Goal: Task Accomplishment & Management: Manage account settings

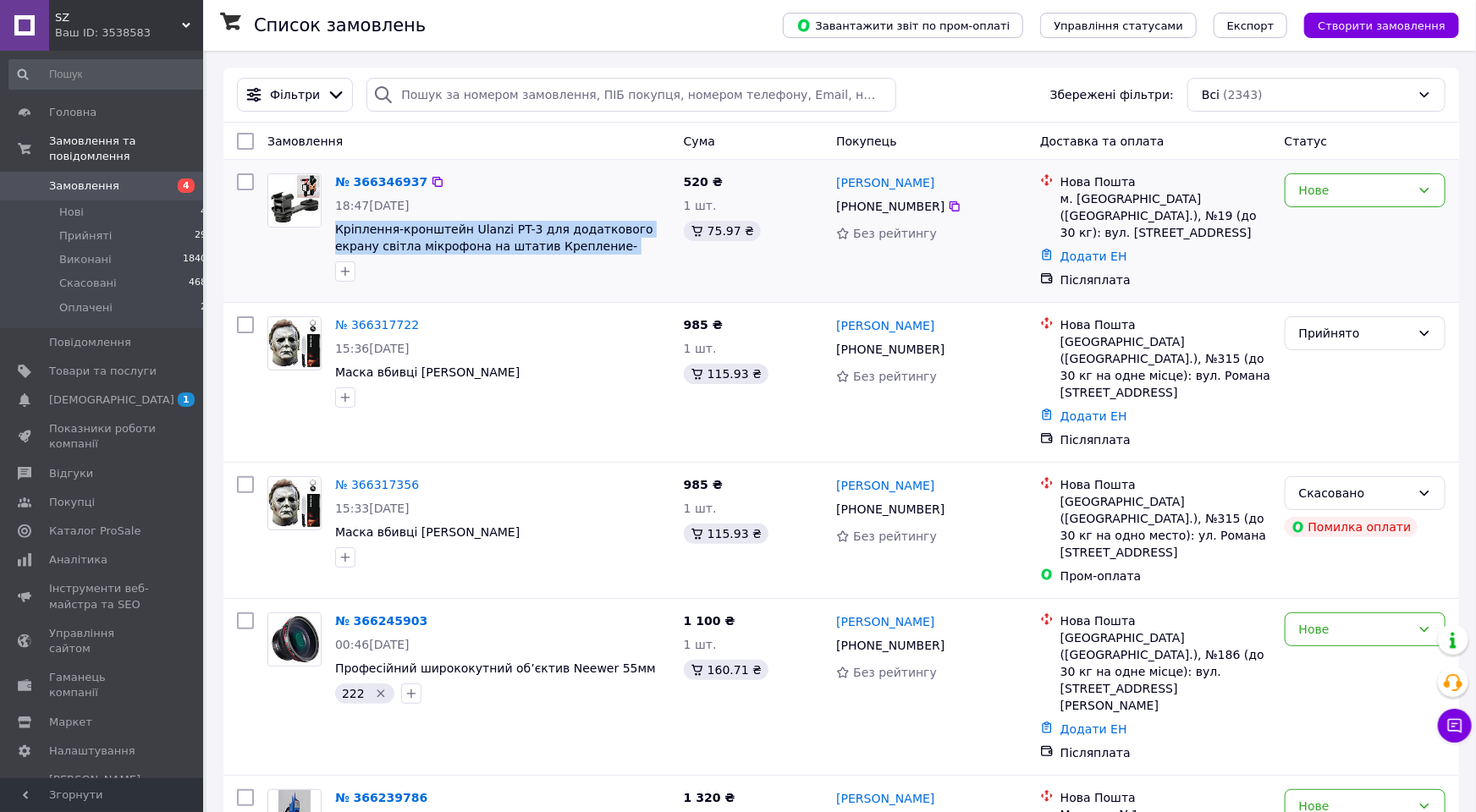
drag, startPoint x: 628, startPoint y: 247, endPoint x: 332, endPoint y: 231, distance: 296.4
click at [335, 231] on span "Кріплення-кронштейн Ulanzi PT-3 для додаткового екрану світла мікрофона на штат…" at bounding box center [502, 237] width 335 height 34
copy span "Кріплення-кронштейн Ulanzi PT-3 для додаткового екрану світла мікрофона на штат…"
click at [105, 363] on span "Товари та послуги" at bounding box center [103, 371] width 107 height 15
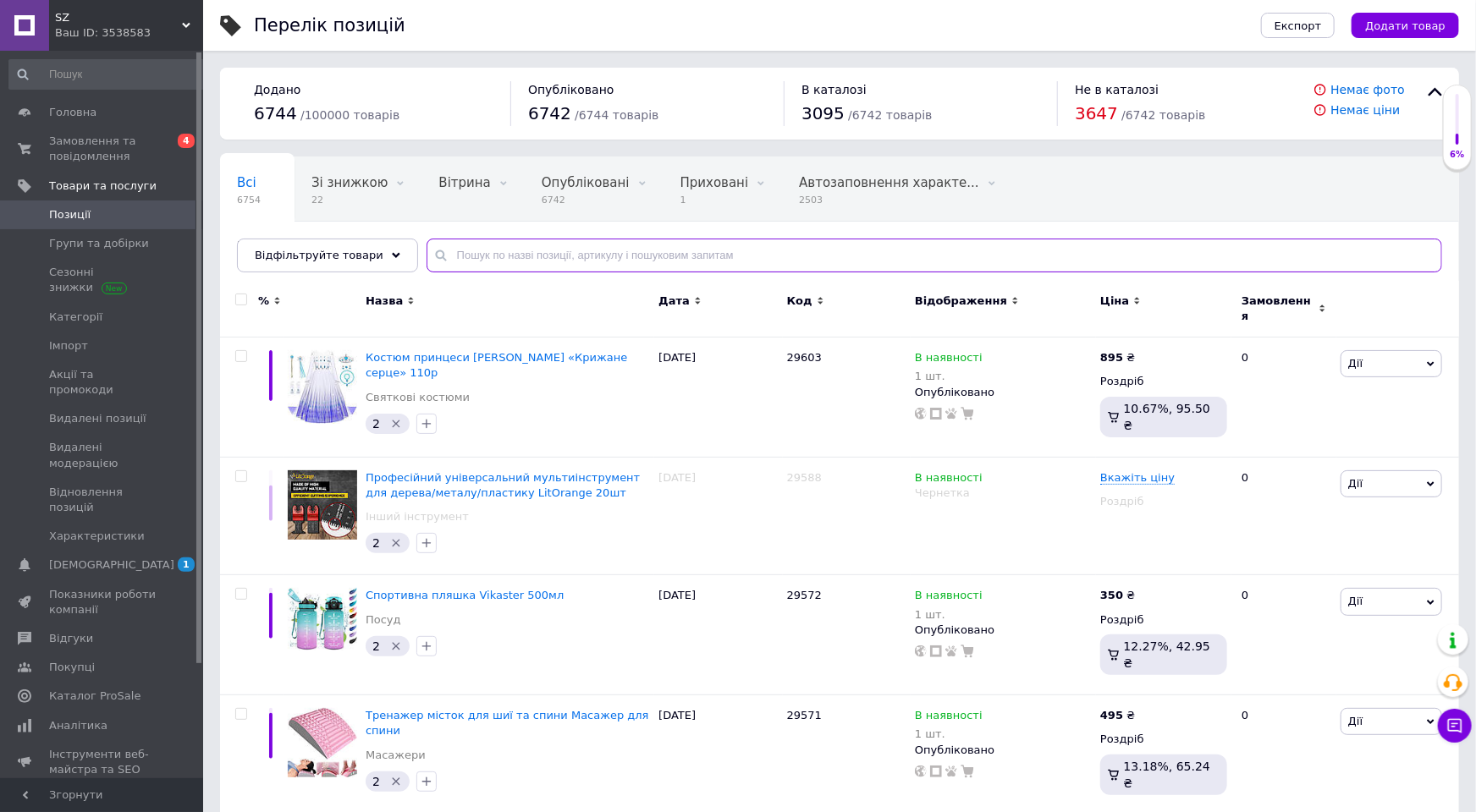
click at [530, 251] on input "text" at bounding box center [934, 255] width 1016 height 34
paste input "Кріплення-кронштейн Ulanzi PT-3 для додаткового екрану світла мікрофона на штат…"
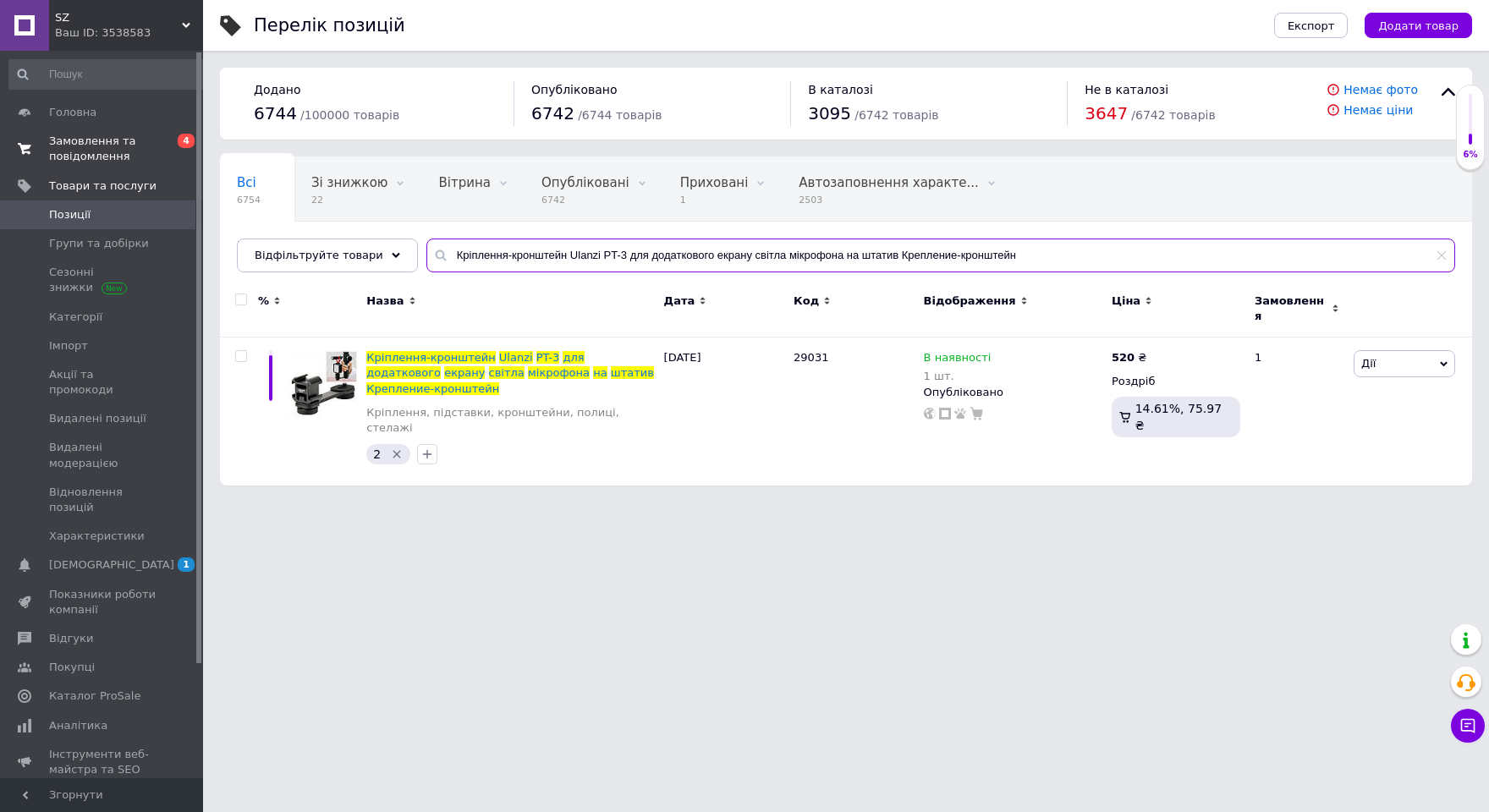
type input "Кріплення-кронштейн Ulanzi PT-3 для додаткового екрану світла мікрофона на штат…"
click at [105, 144] on span "Замовлення та повідомлення" at bounding box center [102, 148] width 107 height 30
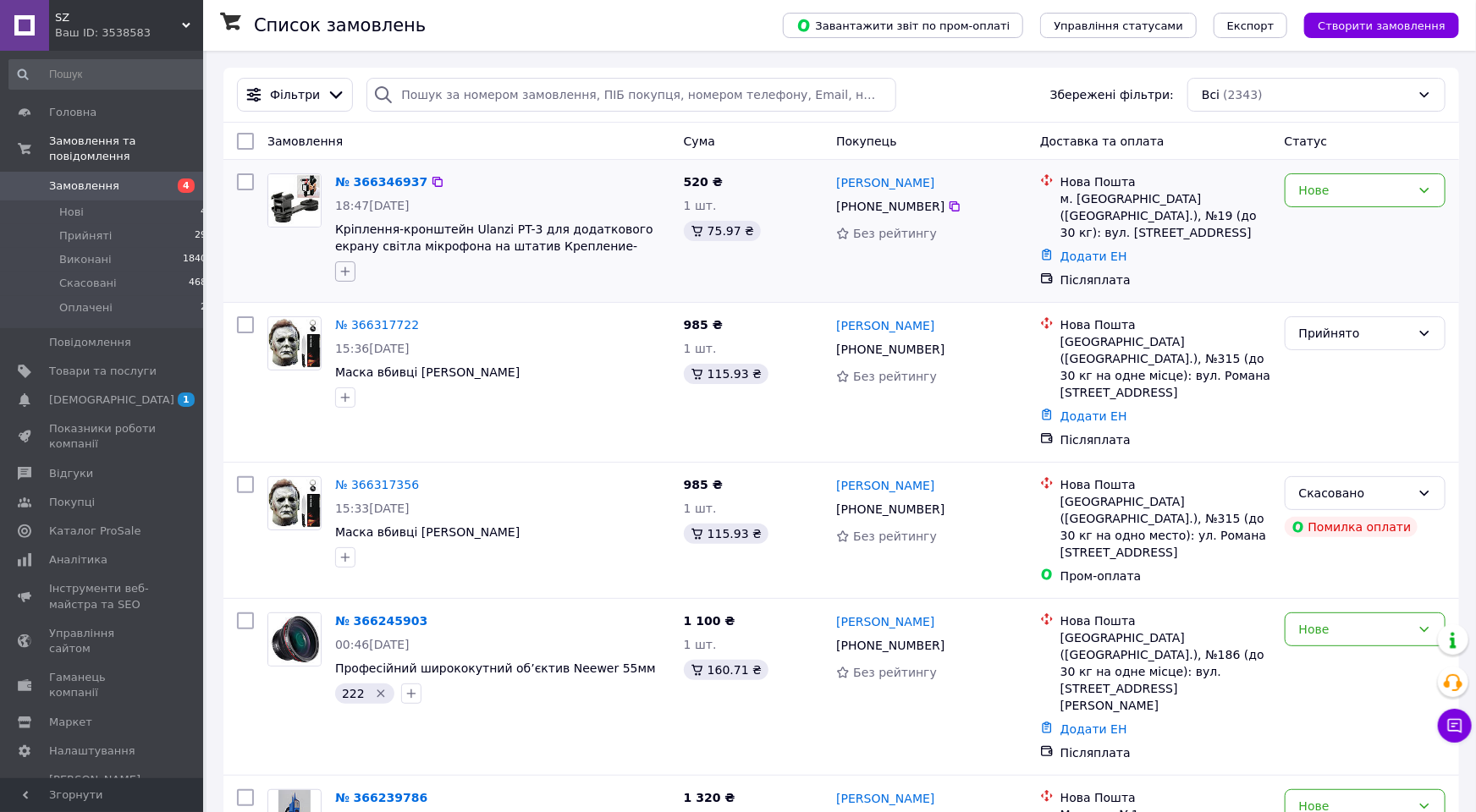
click at [342, 272] on icon "button" at bounding box center [346, 272] width 10 height 10
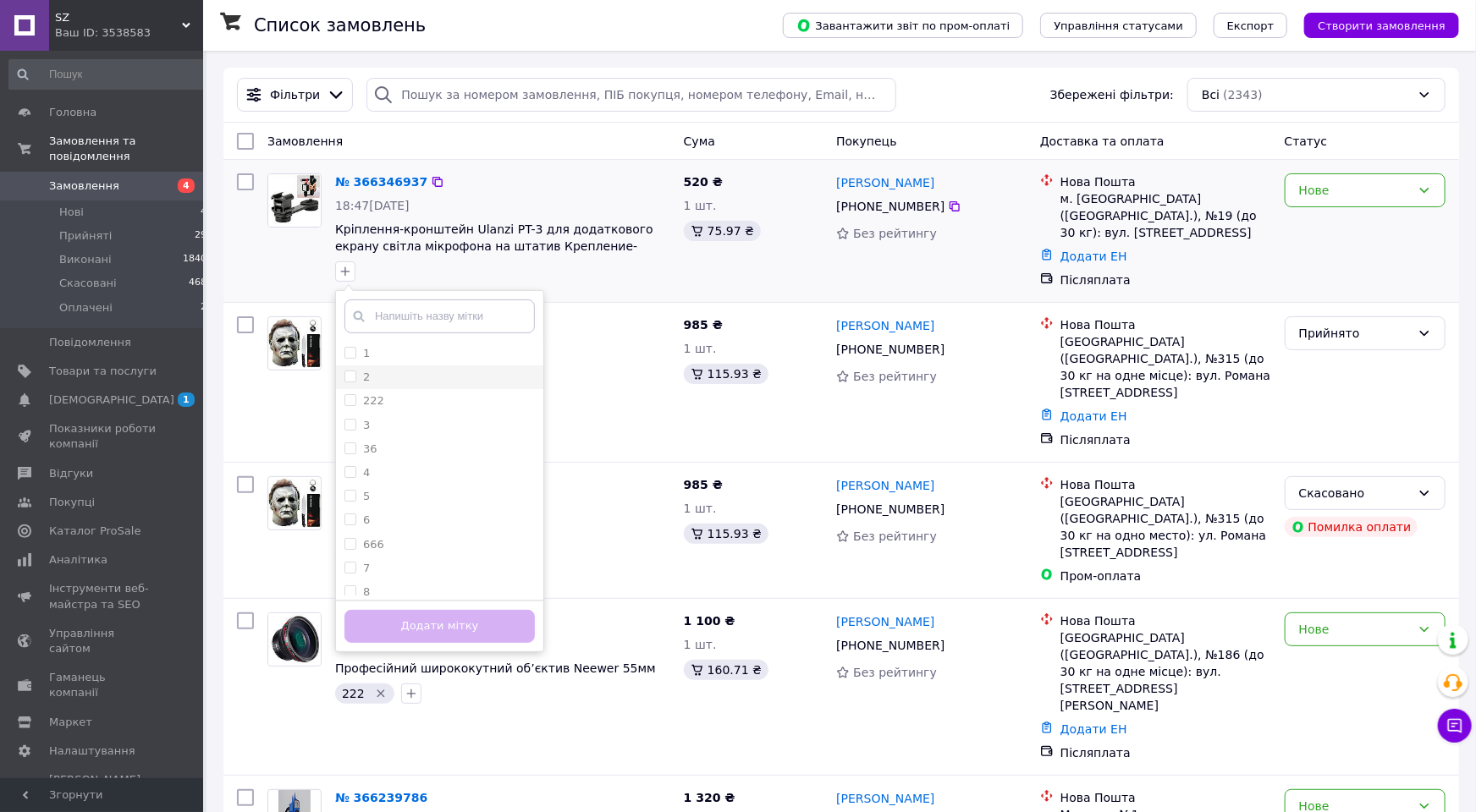
click at [354, 375] on input "2" at bounding box center [349, 375] width 11 height 11
checkbox input "true"
click at [453, 634] on button "Додати мітку" at bounding box center [439, 626] width 191 height 33
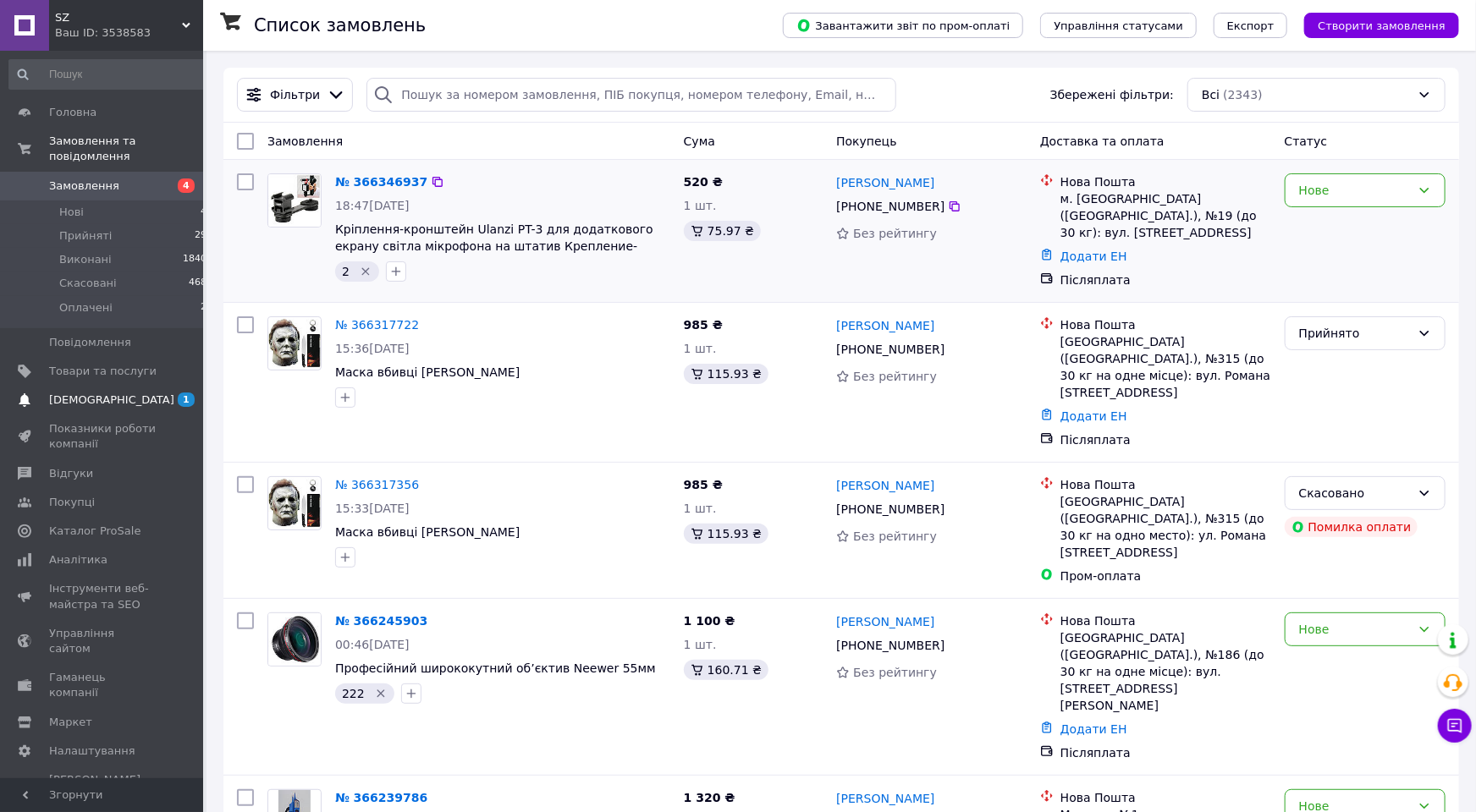
click at [105, 392] on span "[DEMOGRAPHIC_DATA]" at bounding box center [111, 400] width 125 height 15
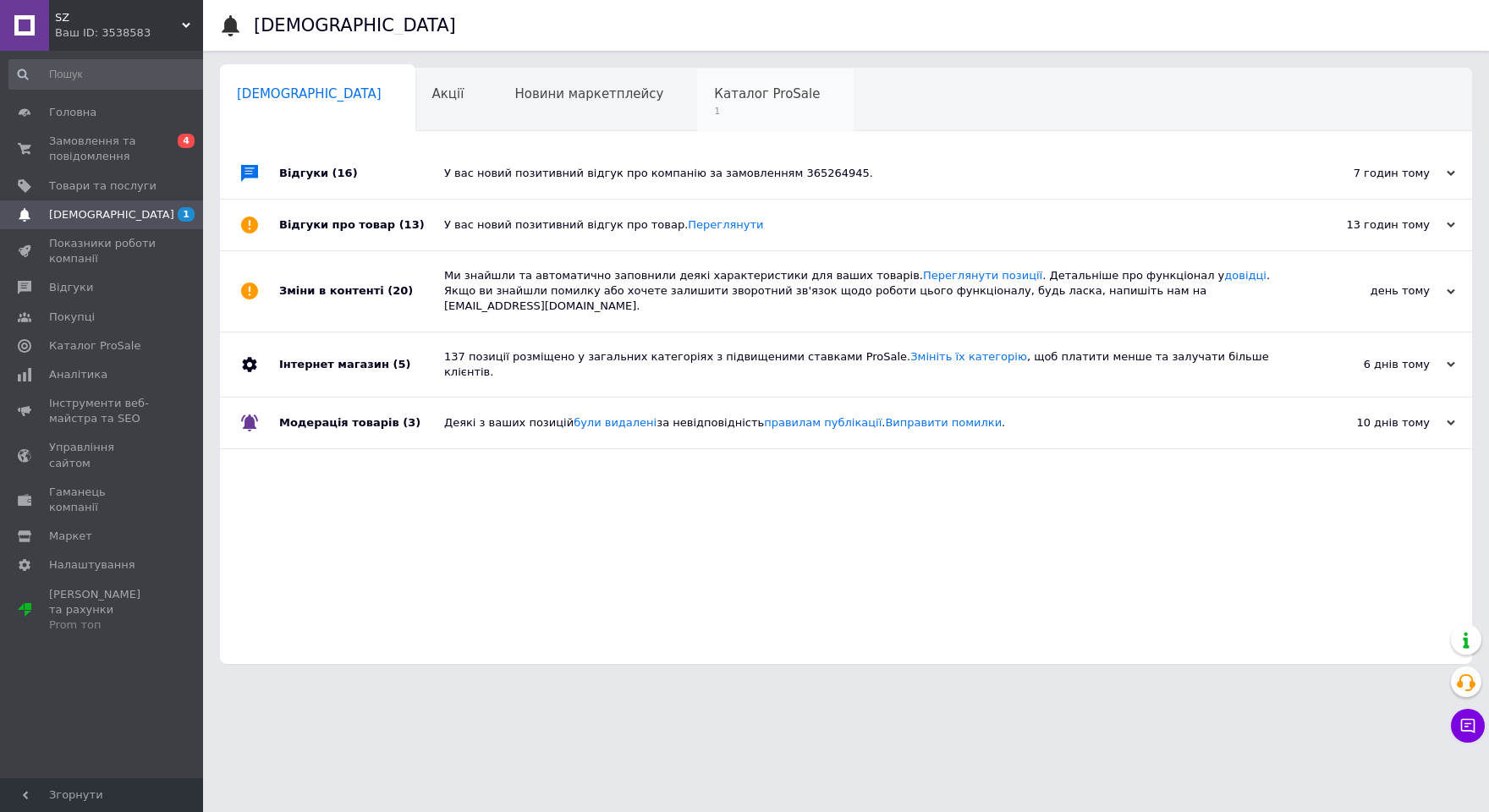
click at [697, 80] on div "Каталог ProSale 1" at bounding box center [775, 101] width 157 height 64
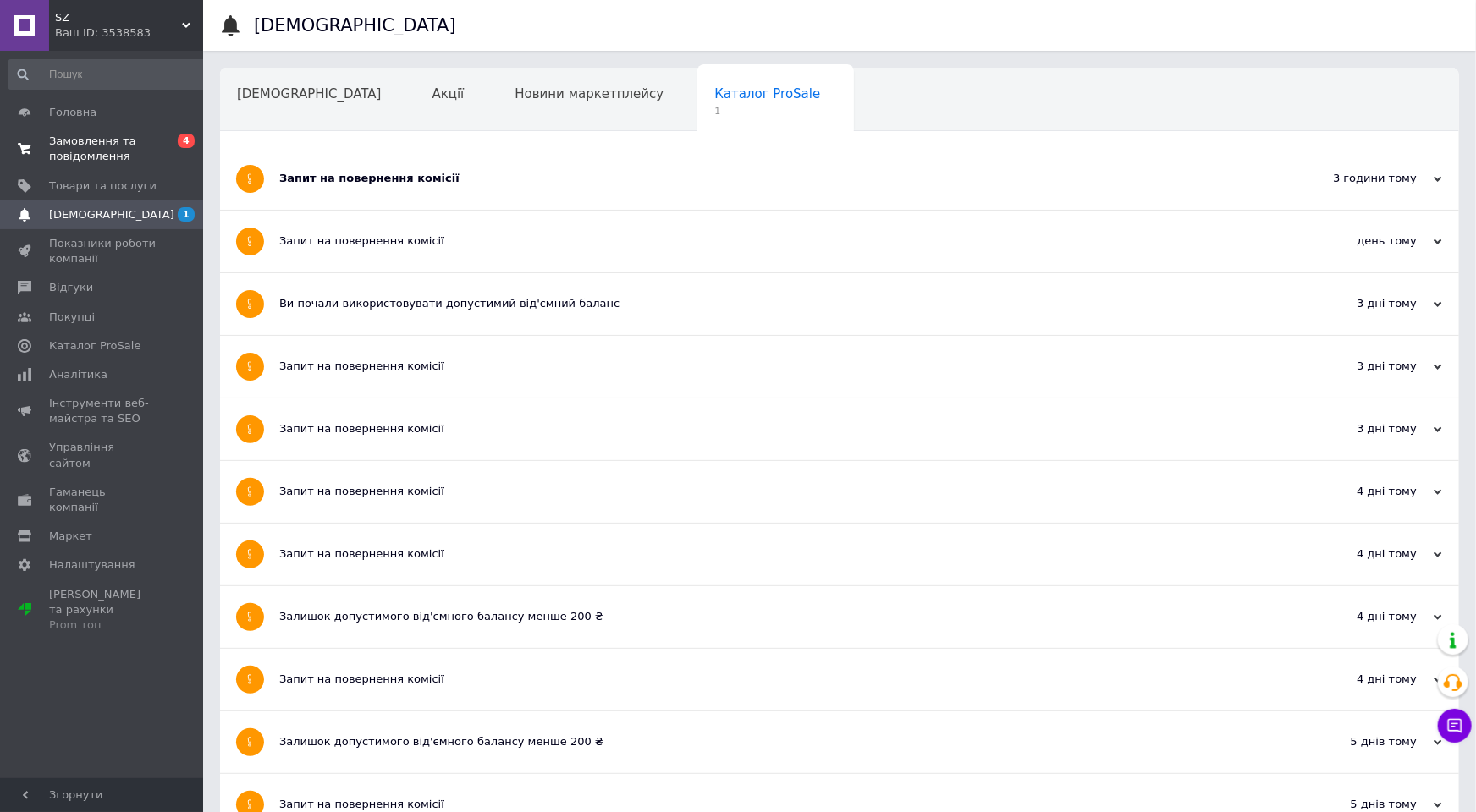
click at [110, 140] on span "Замовлення та повідомлення" at bounding box center [103, 148] width 107 height 30
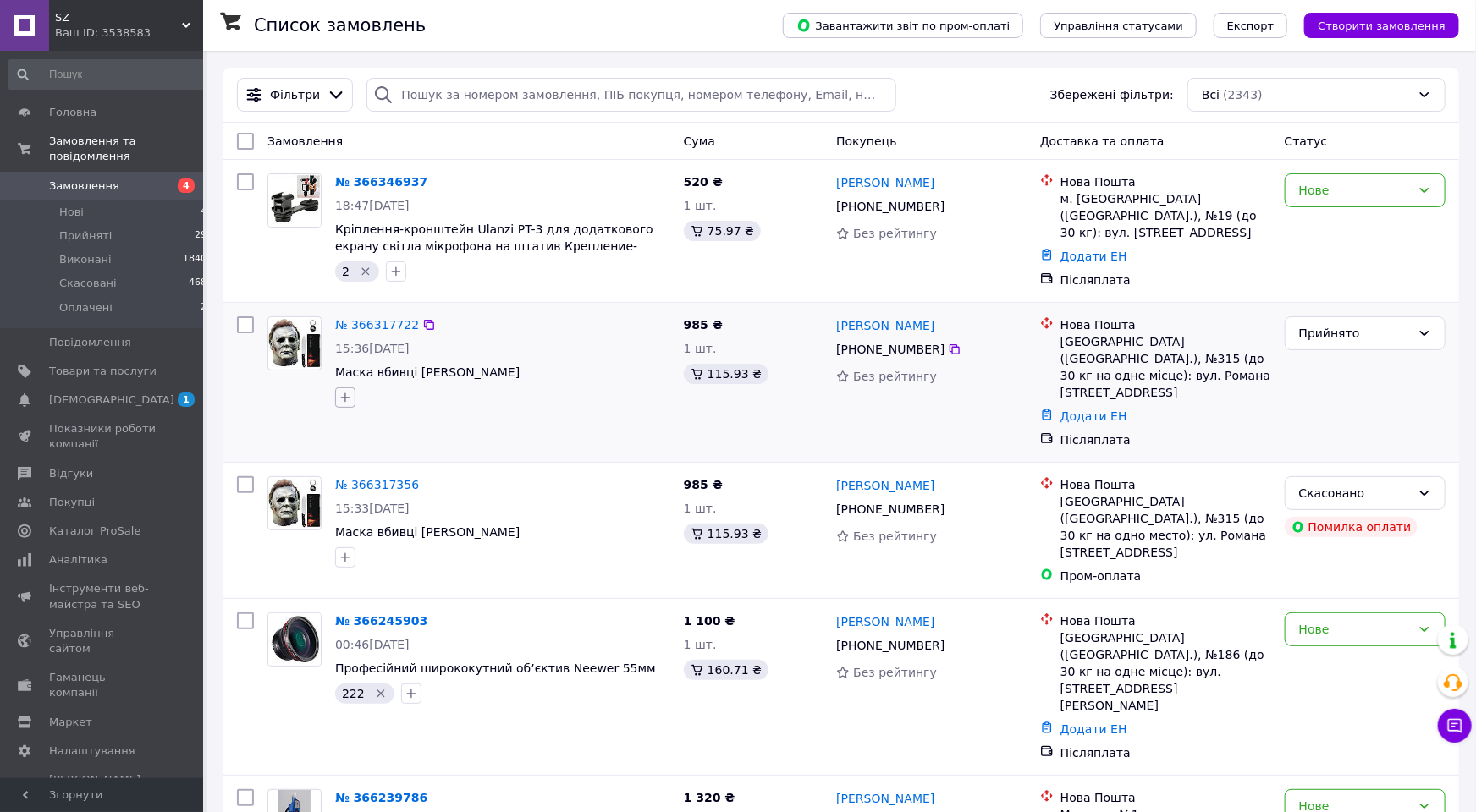
click at [346, 395] on icon "button" at bounding box center [345, 397] width 14 height 14
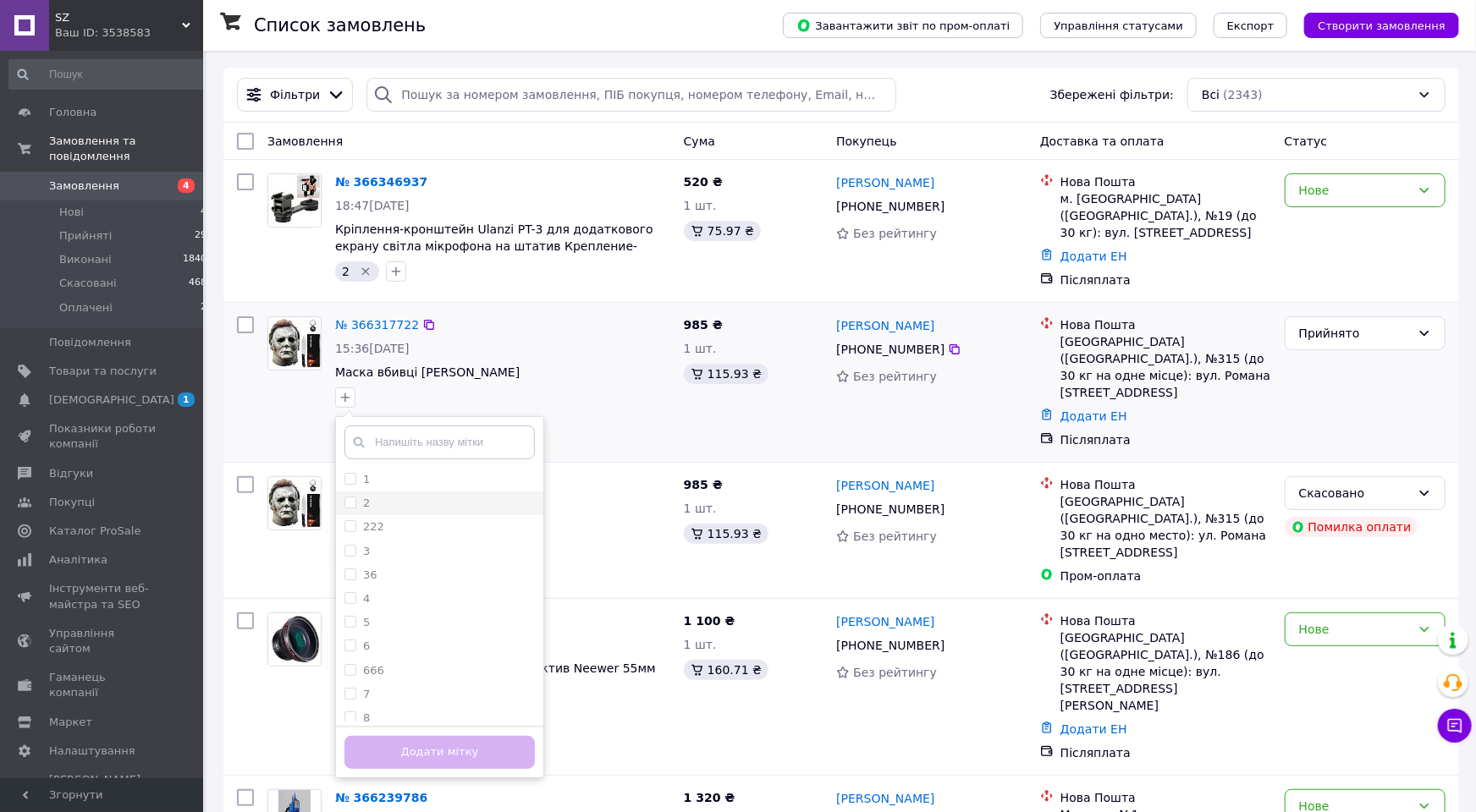
click at [349, 496] on input "2" at bounding box center [349, 501] width 11 height 11
checkbox input "true"
drag, startPoint x: 382, startPoint y: 746, endPoint x: 381, endPoint y: 724, distance: 22.0
click at [382, 742] on button "Додати мітку" at bounding box center [439, 752] width 191 height 33
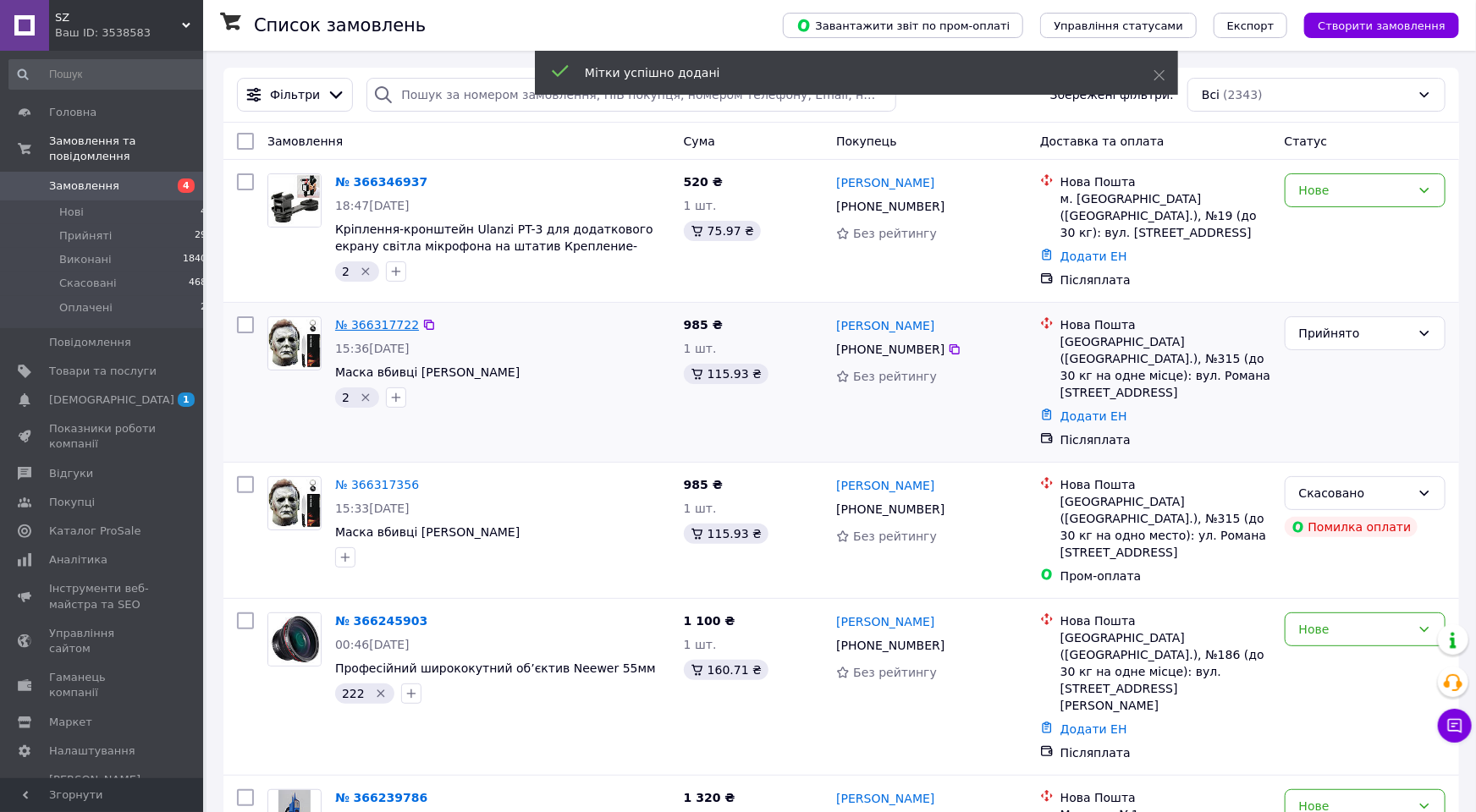
click at [371, 318] on link "№ 366317722" at bounding box center [376, 325] width 84 height 14
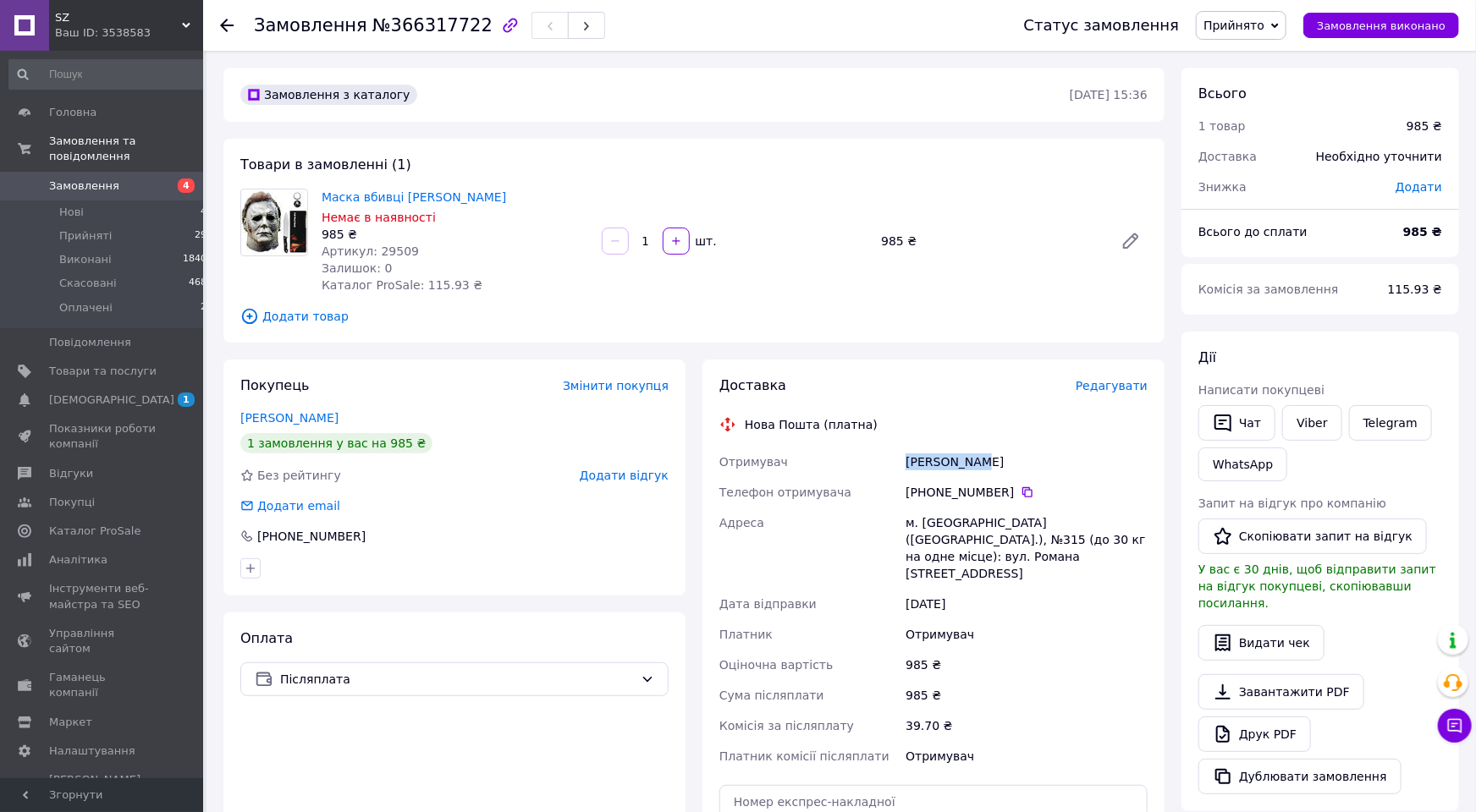
drag, startPoint x: 997, startPoint y: 462, endPoint x: 869, endPoint y: 460, distance: 128.0
click at [869, 460] on div "Отримувач [PERSON_NAME] отримувача [PHONE_NUMBER]   Адреса [PERSON_NAME]. [GEOG…" at bounding box center [933, 609] width 435 height 325
copy div "Отримувач [PERSON_NAME]"
click at [1022, 489] on icon at bounding box center [1027, 492] width 10 height 10
drag, startPoint x: 979, startPoint y: 455, endPoint x: 898, endPoint y: 457, distance: 81.0
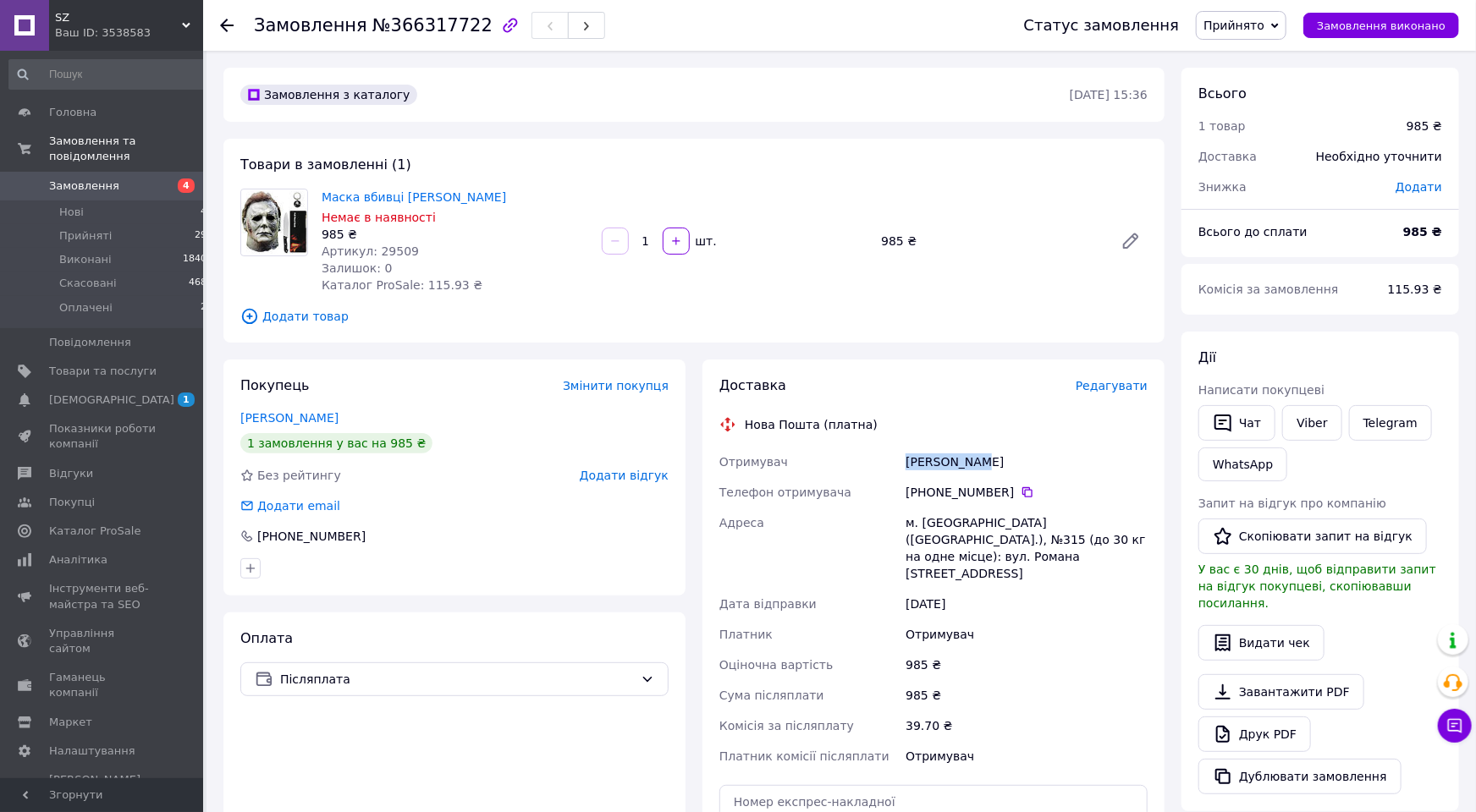
click at [862, 458] on div "Отримувач [PERSON_NAME] отримувача [PHONE_NUMBER]   Адреса [PERSON_NAME]. [GEOG…" at bounding box center [933, 609] width 435 height 325
drag, startPoint x: 901, startPoint y: 462, endPoint x: 996, endPoint y: 453, distance: 95.4
click at [996, 453] on div "Отримувач [PERSON_NAME] отримувача [PHONE_NUMBER]   Адреса [PERSON_NAME]. [GEOG…" at bounding box center [933, 609] width 435 height 325
copy div "Отримувач [PERSON_NAME]"
click at [930, 523] on div "м. [GEOGRAPHIC_DATA] ([GEOGRAPHIC_DATA].), №315 (до 30 кг на одне місце): вул. …" at bounding box center [1025, 548] width 249 height 81
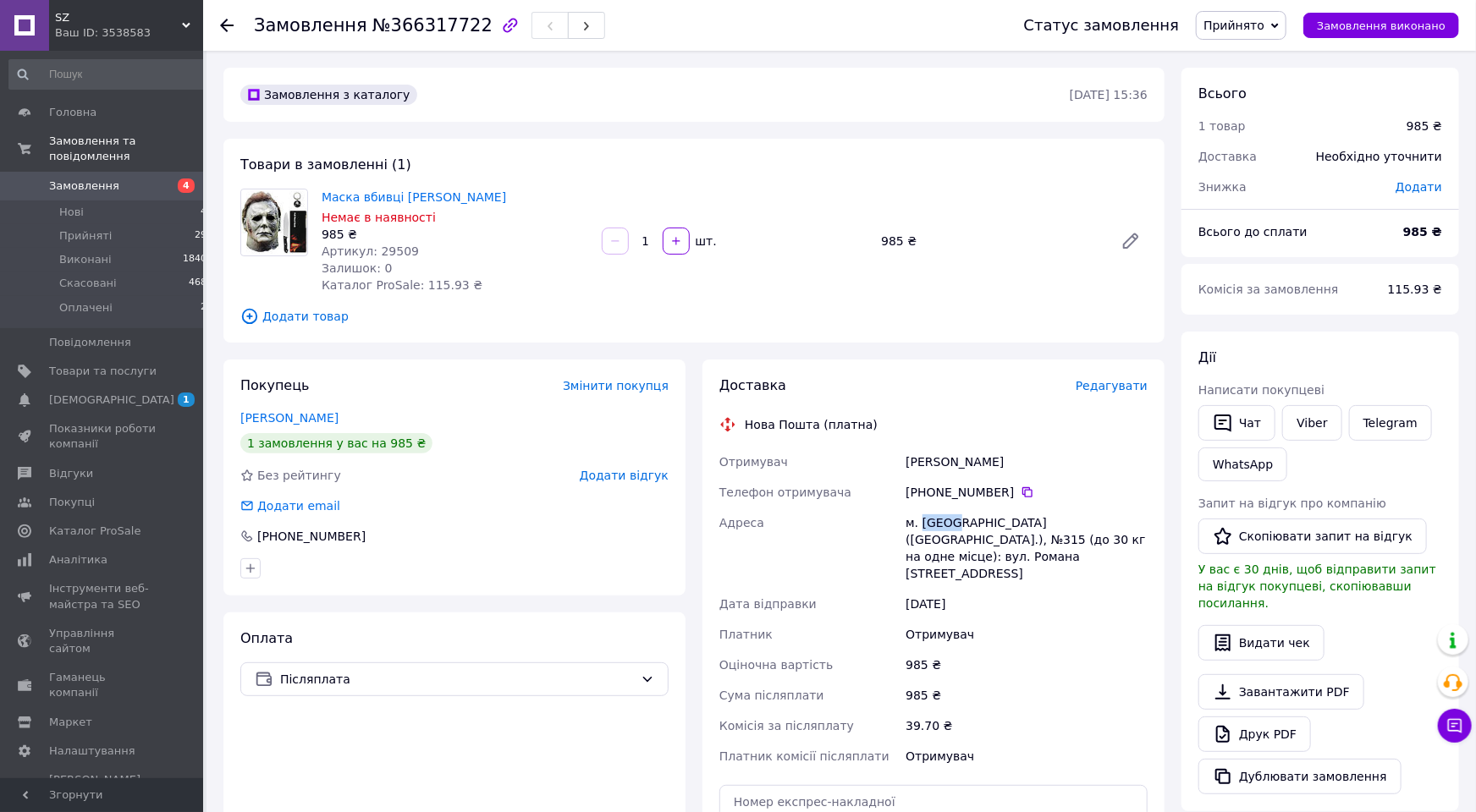
click at [931, 523] on div "м. [GEOGRAPHIC_DATA] ([GEOGRAPHIC_DATA].), №315 (до 30 кг на одне місце): вул. …" at bounding box center [1025, 548] width 249 height 81
copy div "[GEOGRAPHIC_DATA]"
click at [104, 172] on link "Замовлення 4" at bounding box center [108, 187] width 217 height 29
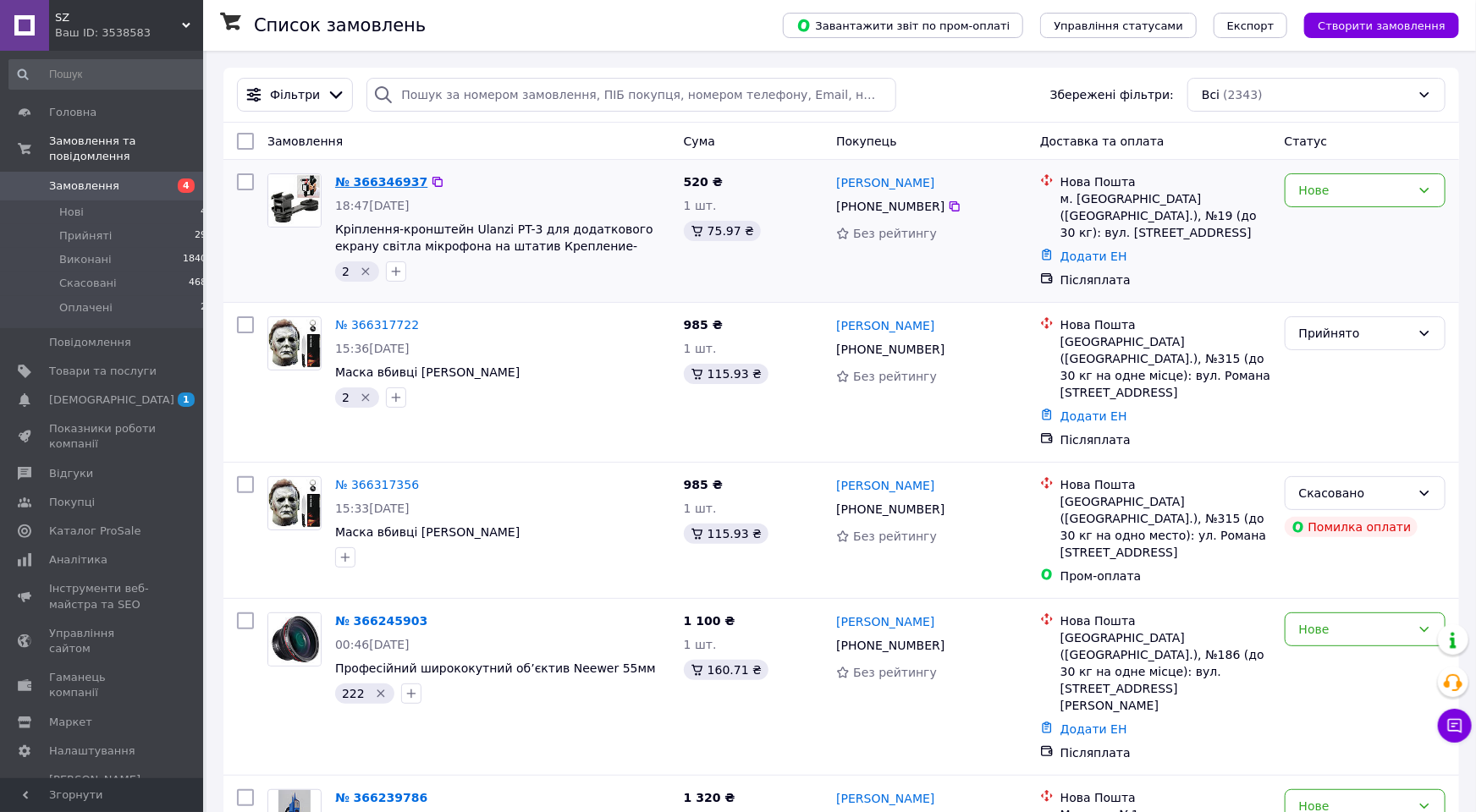
click at [376, 177] on link "№ 366346937" at bounding box center [380, 182] width 92 height 14
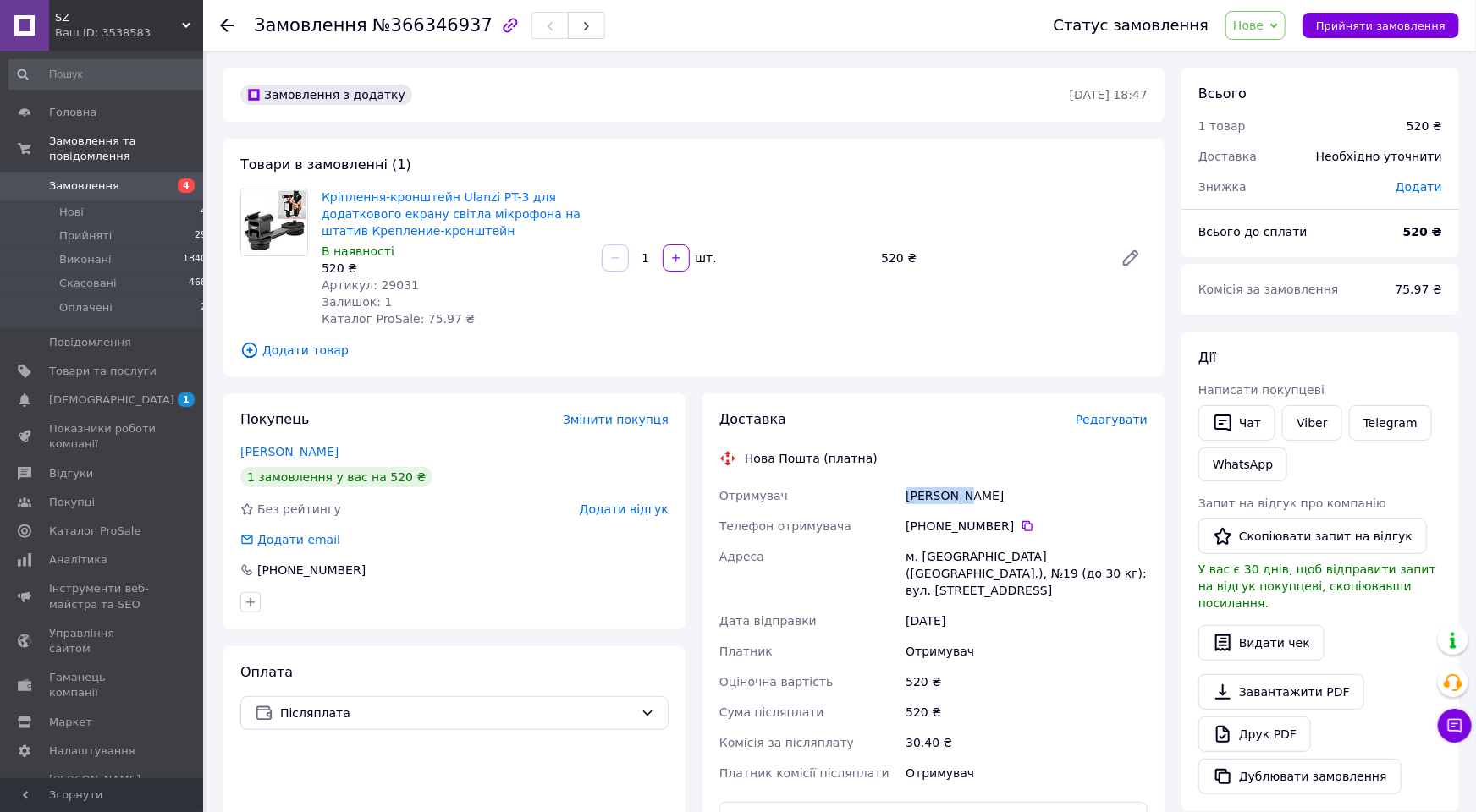
drag, startPoint x: 975, startPoint y: 497, endPoint x: 899, endPoint y: 498, distance: 76.0
click at [899, 498] on div "Отримувач [PERSON_NAME] Телефон отримувача [PHONE_NUMBER]   Адреса м. [GEOGRAPH…" at bounding box center [933, 634] width 435 height 307
copy div "Отримувач [PERSON_NAME]"
click at [1022, 523] on icon at bounding box center [1027, 526] width 10 height 10
click at [911, 495] on div "[PERSON_NAME]" at bounding box center [1025, 495] width 249 height 30
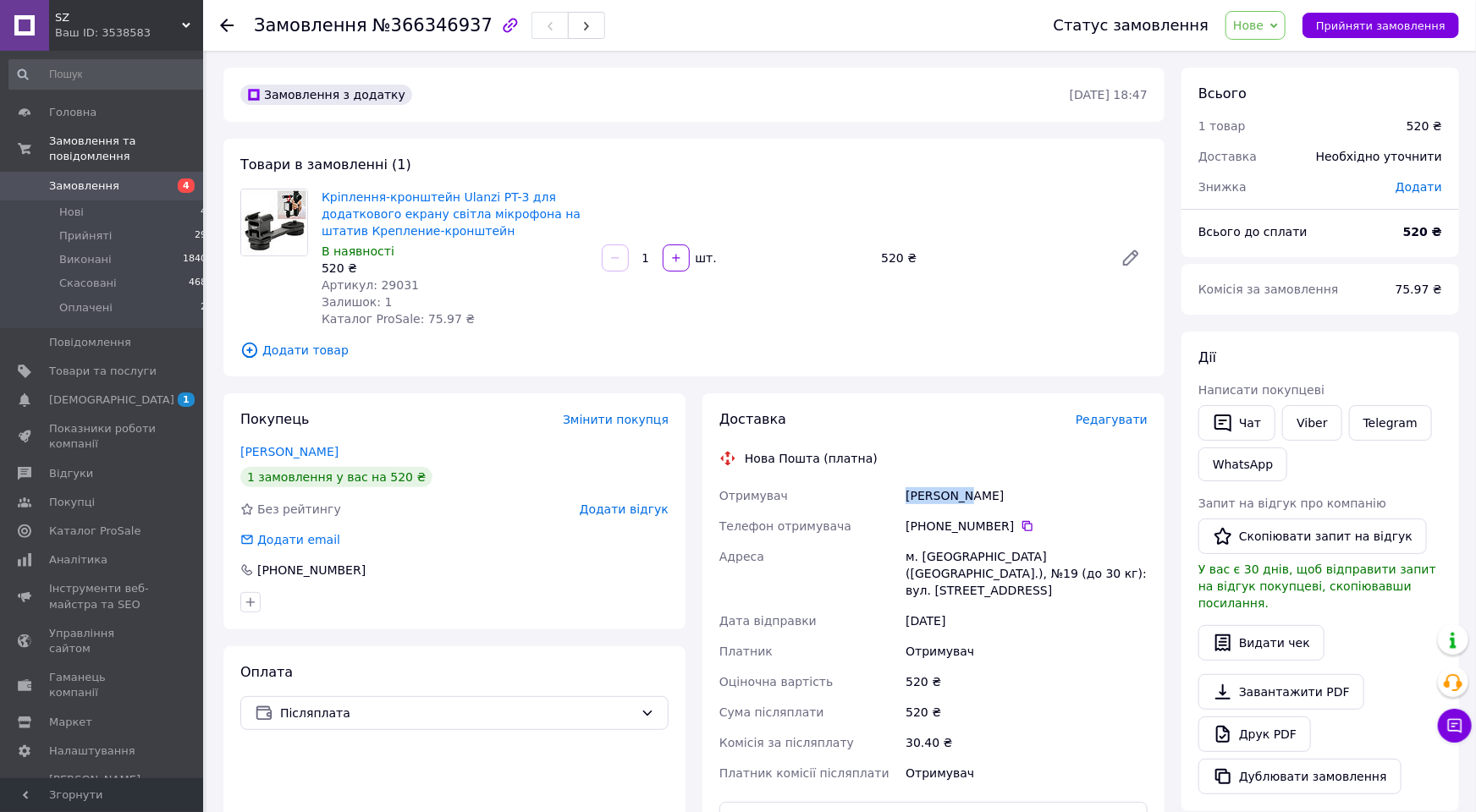
drag, startPoint x: 905, startPoint y: 490, endPoint x: 985, endPoint y: 490, distance: 80.0
click at [985, 490] on div "[PERSON_NAME]" at bounding box center [1025, 495] width 249 height 30
copy div "[PERSON_NAME]"
click at [939, 554] on div "м. [GEOGRAPHIC_DATA] ([GEOGRAPHIC_DATA].), №19 (до 30 кг): вул. [STREET_ADDRESS]" at bounding box center [1025, 573] width 249 height 64
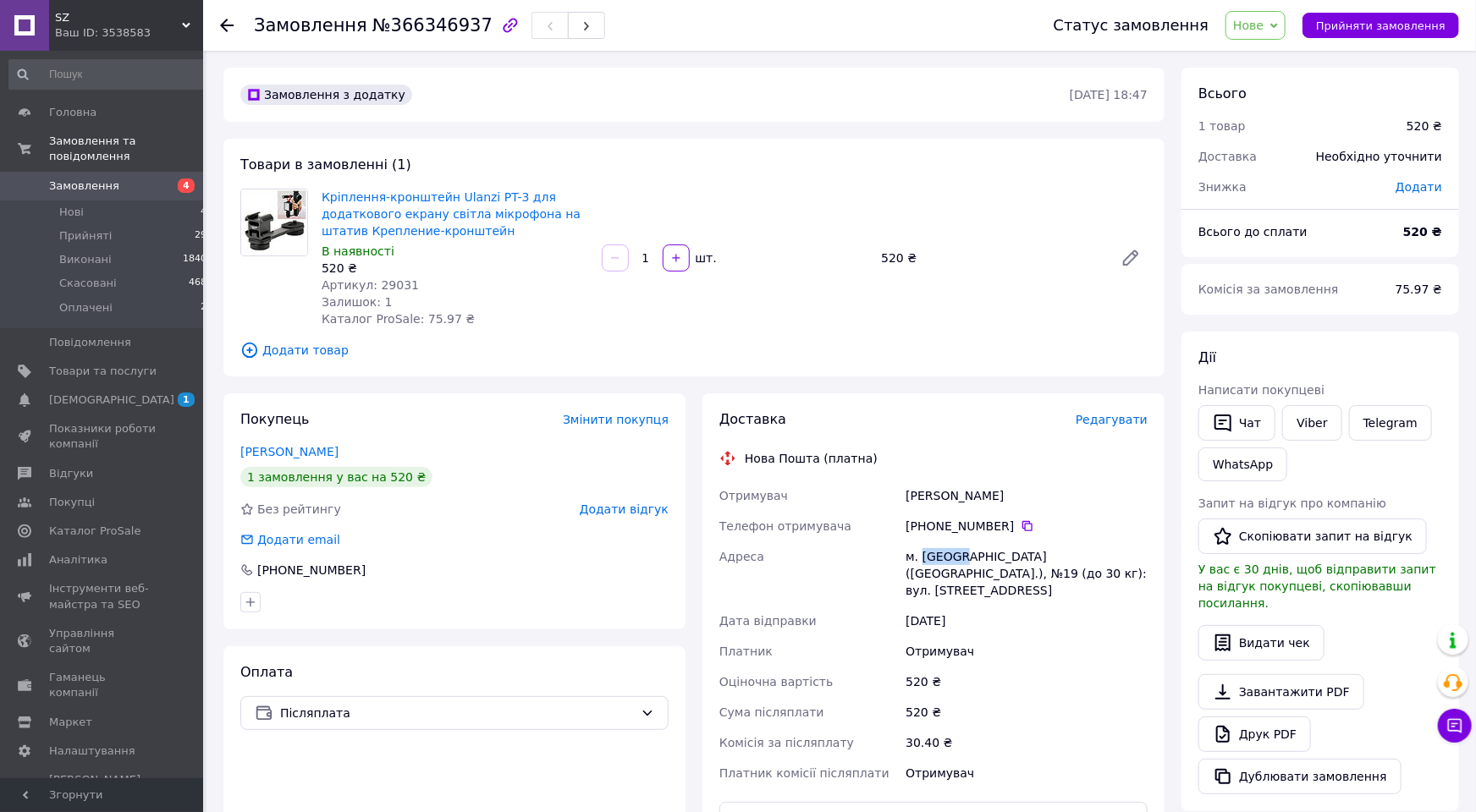
copy div "[GEOGRAPHIC_DATA]"
click at [106, 392] on span "[DEMOGRAPHIC_DATA]" at bounding box center [111, 400] width 125 height 15
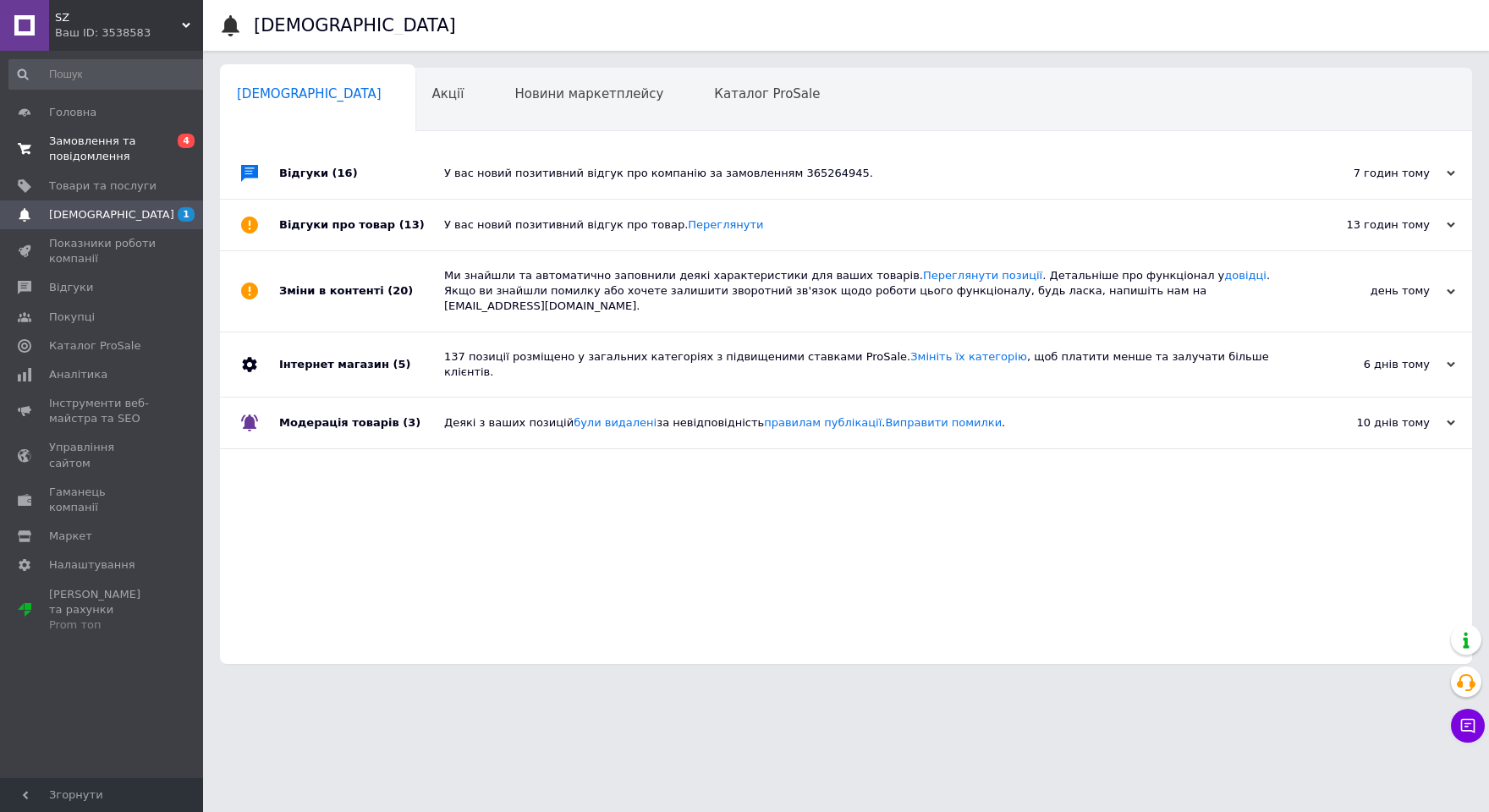
click at [84, 142] on span "Замовлення та повідомлення" at bounding box center [102, 148] width 107 height 30
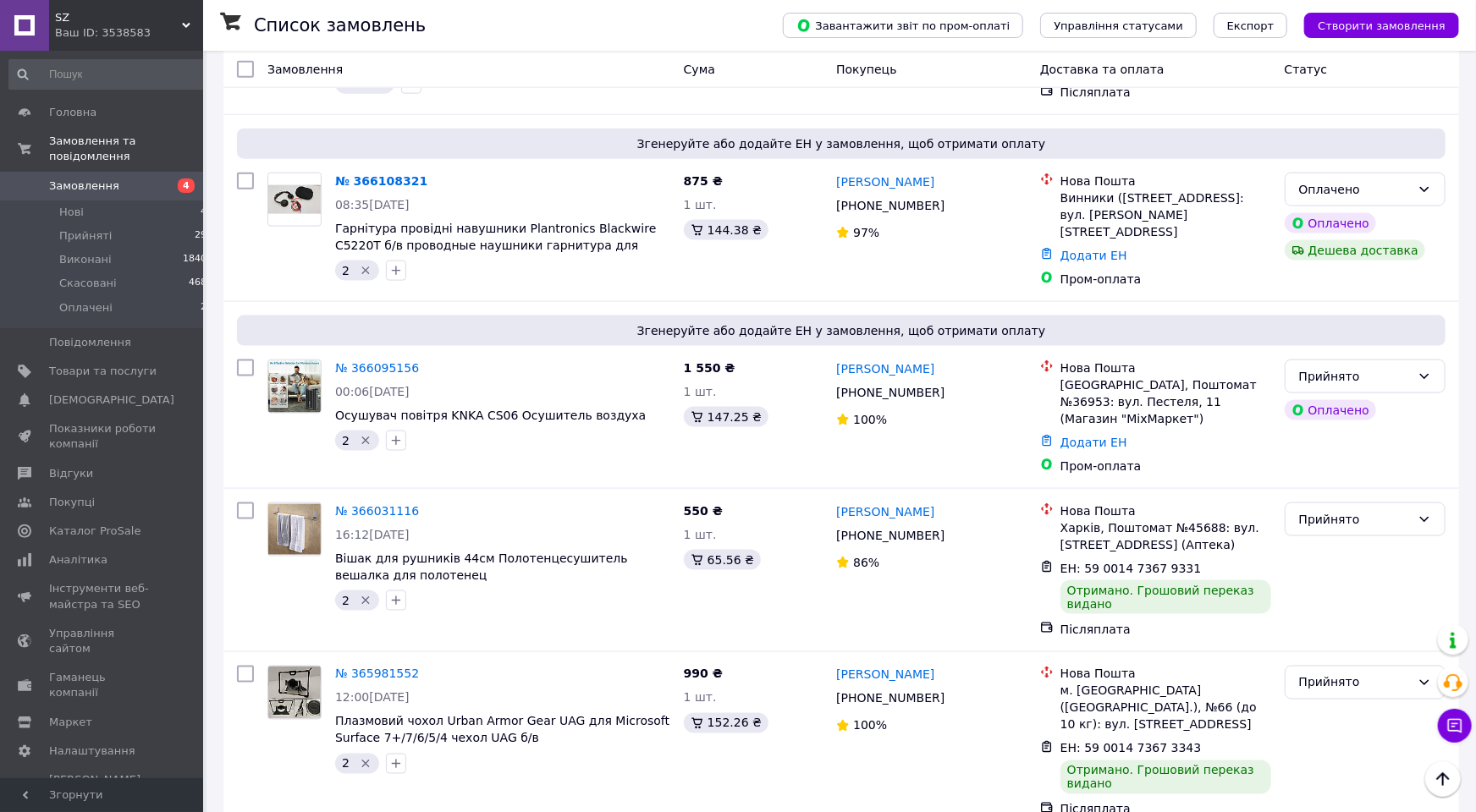
scroll to position [1209, 0]
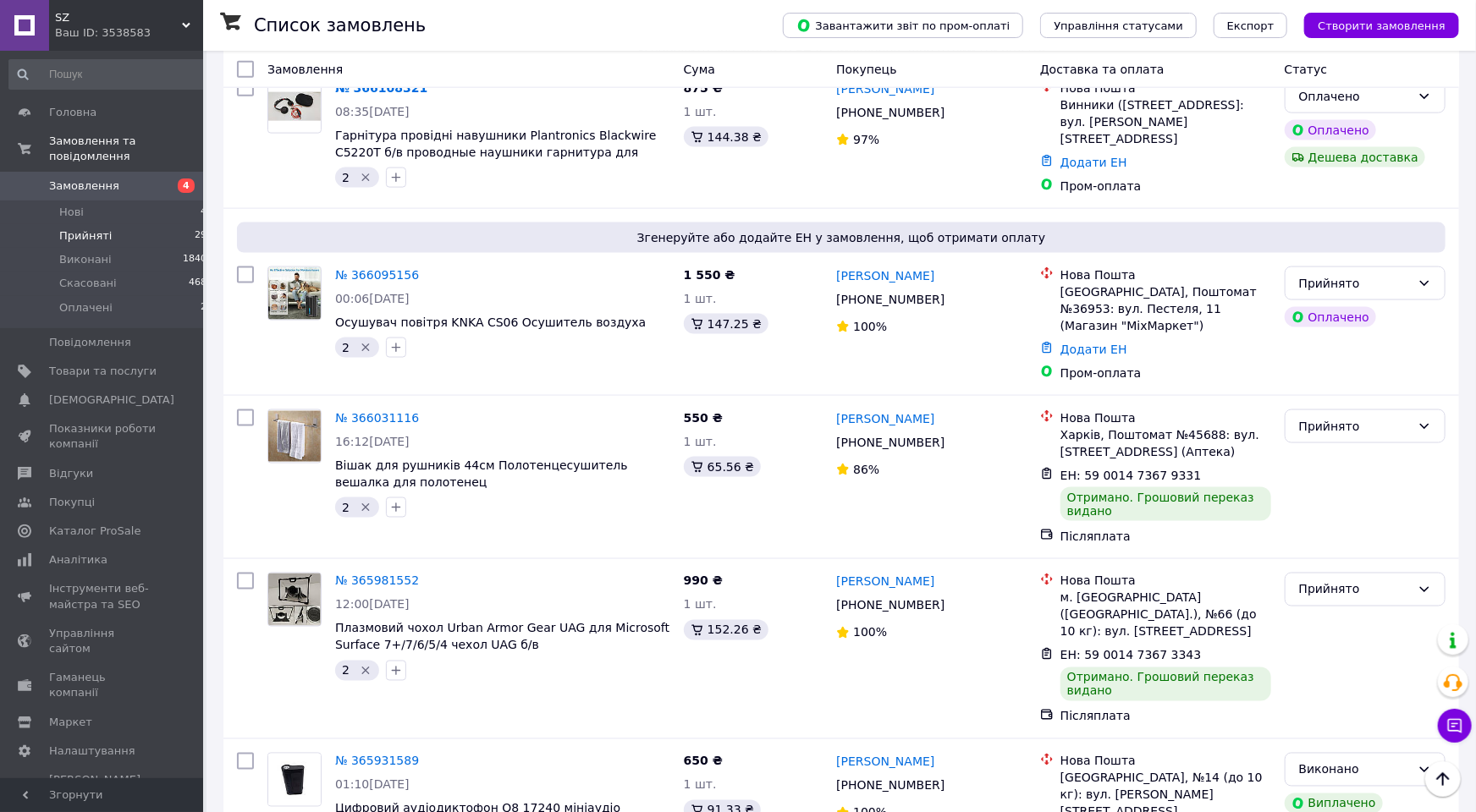
click at [122, 224] on li "Прийняті 29" at bounding box center [108, 236] width 217 height 23
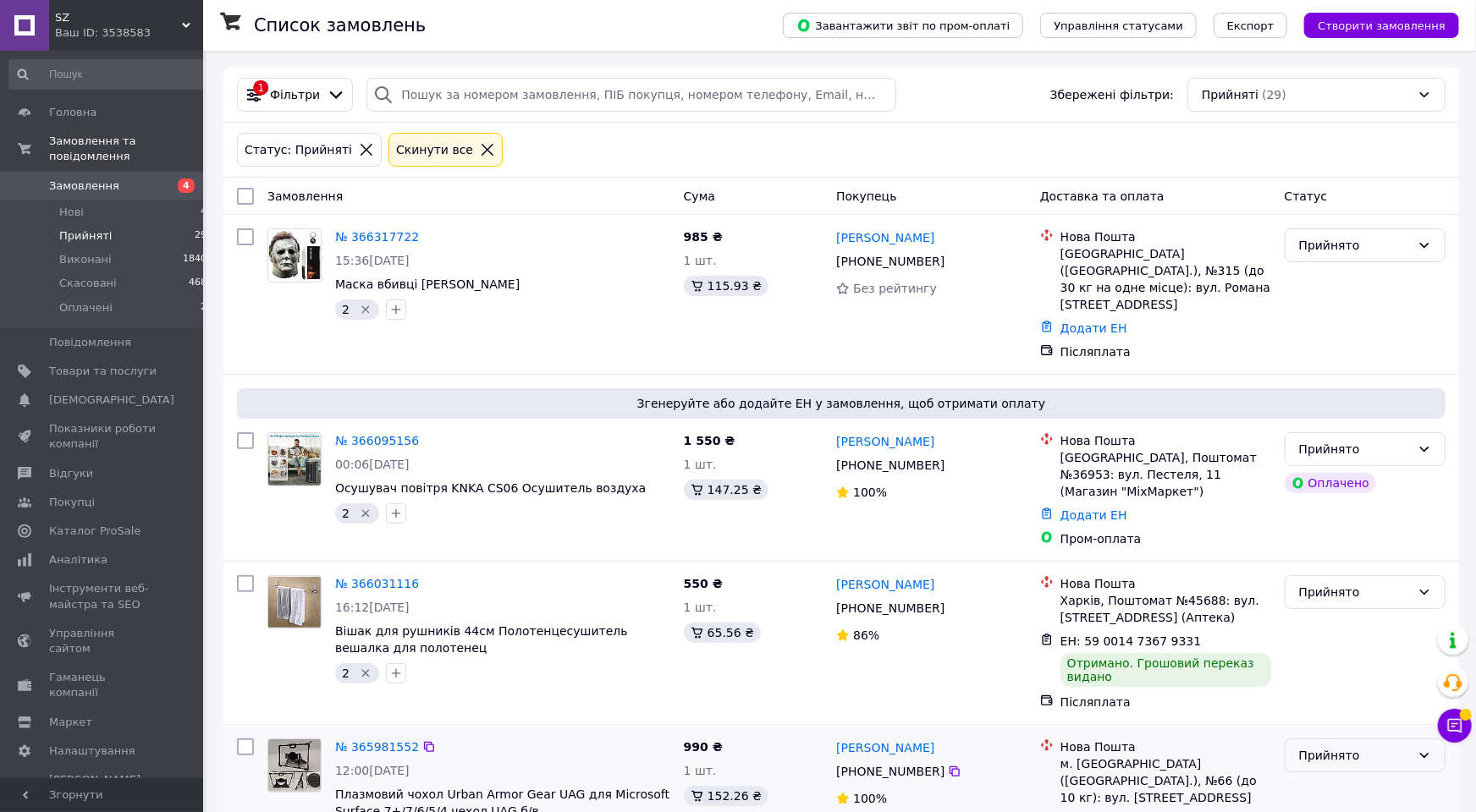
click at [1325, 746] on div "Прийнято" at bounding box center [1354, 755] width 111 height 18
click at [1339, 622] on li "Виконано" at bounding box center [1365, 624] width 159 height 30
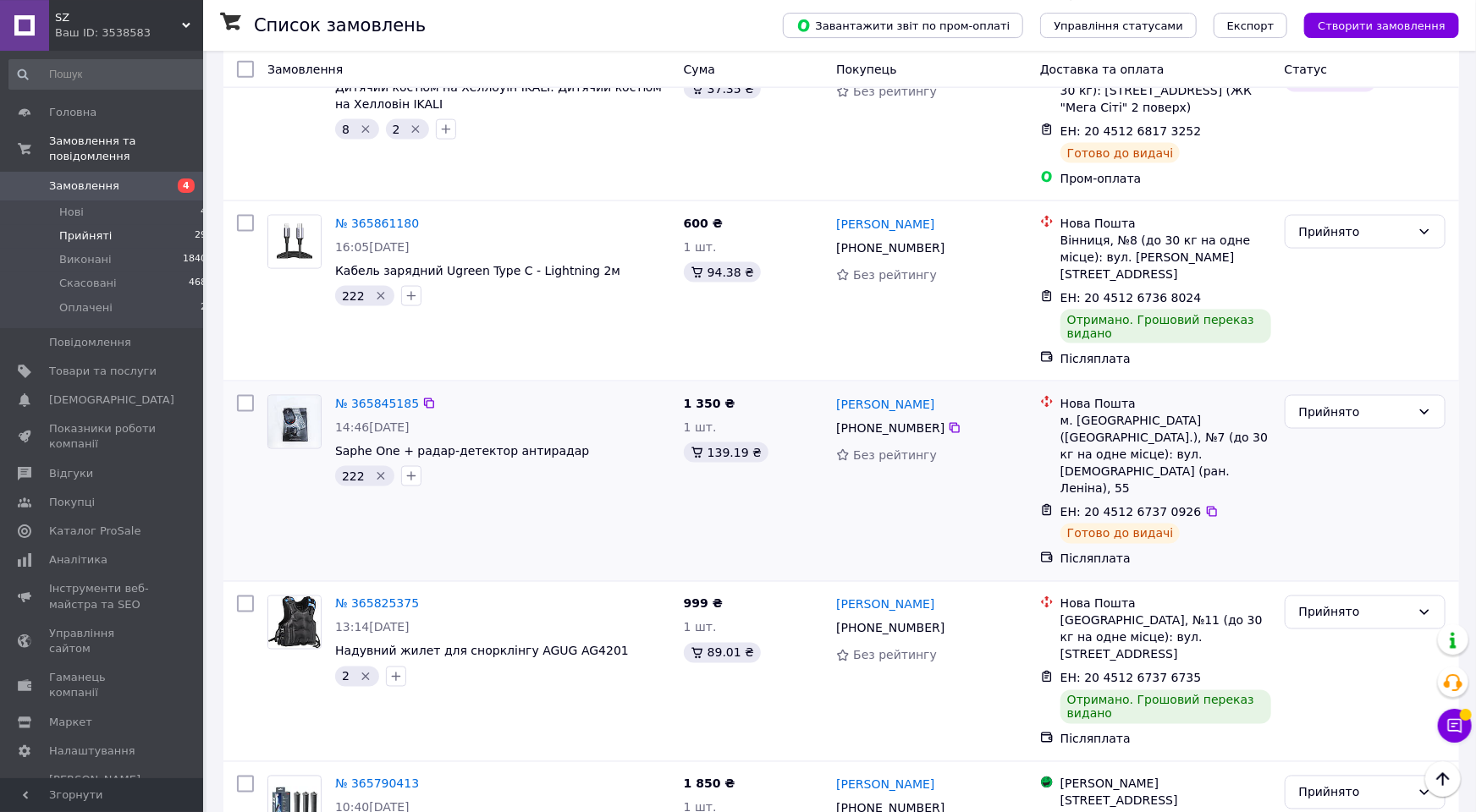
scroll to position [1302, 0]
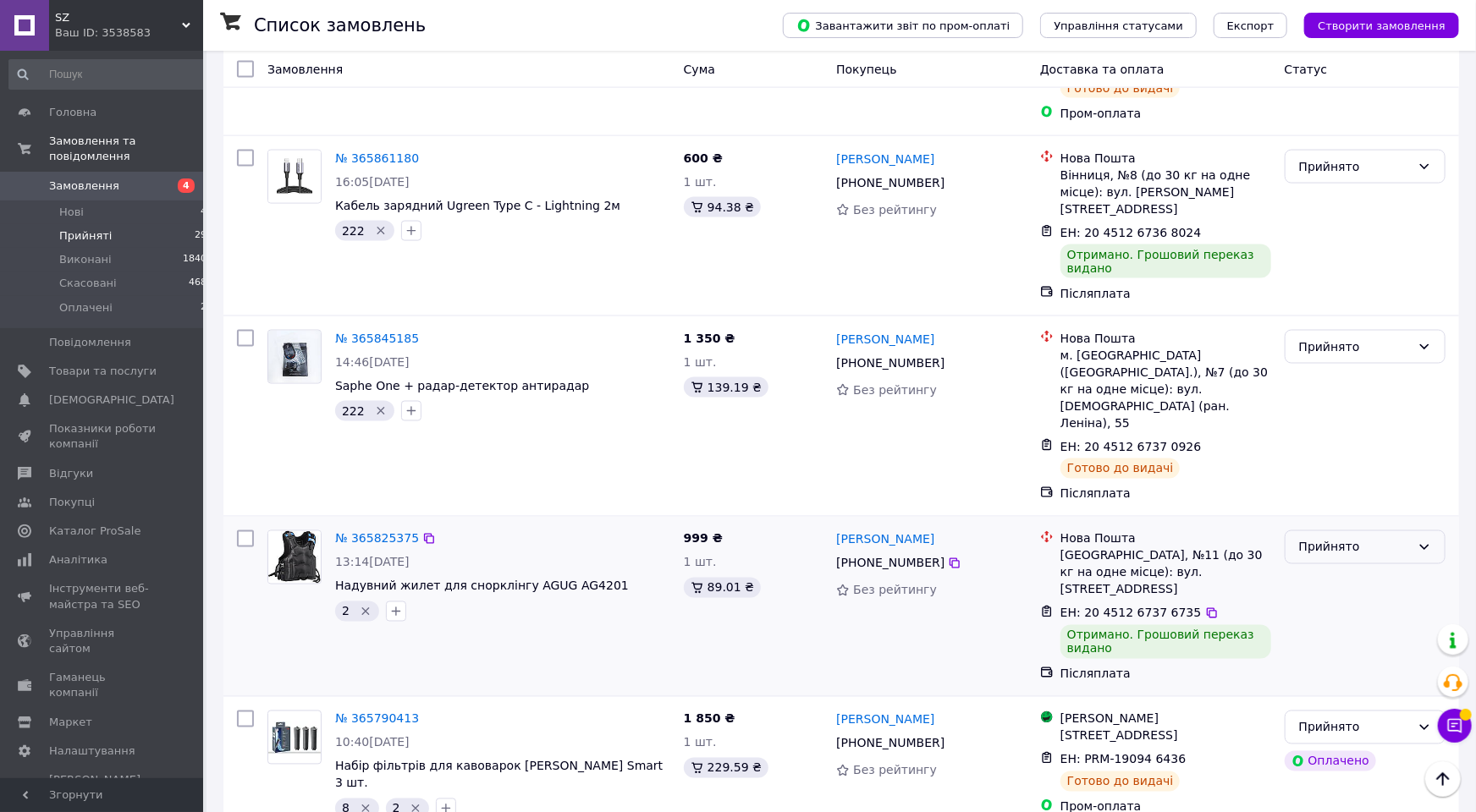
click at [1333, 537] on div "Прийнято" at bounding box center [1354, 546] width 111 height 18
click at [1319, 453] on li "Виконано" at bounding box center [1365, 448] width 159 height 30
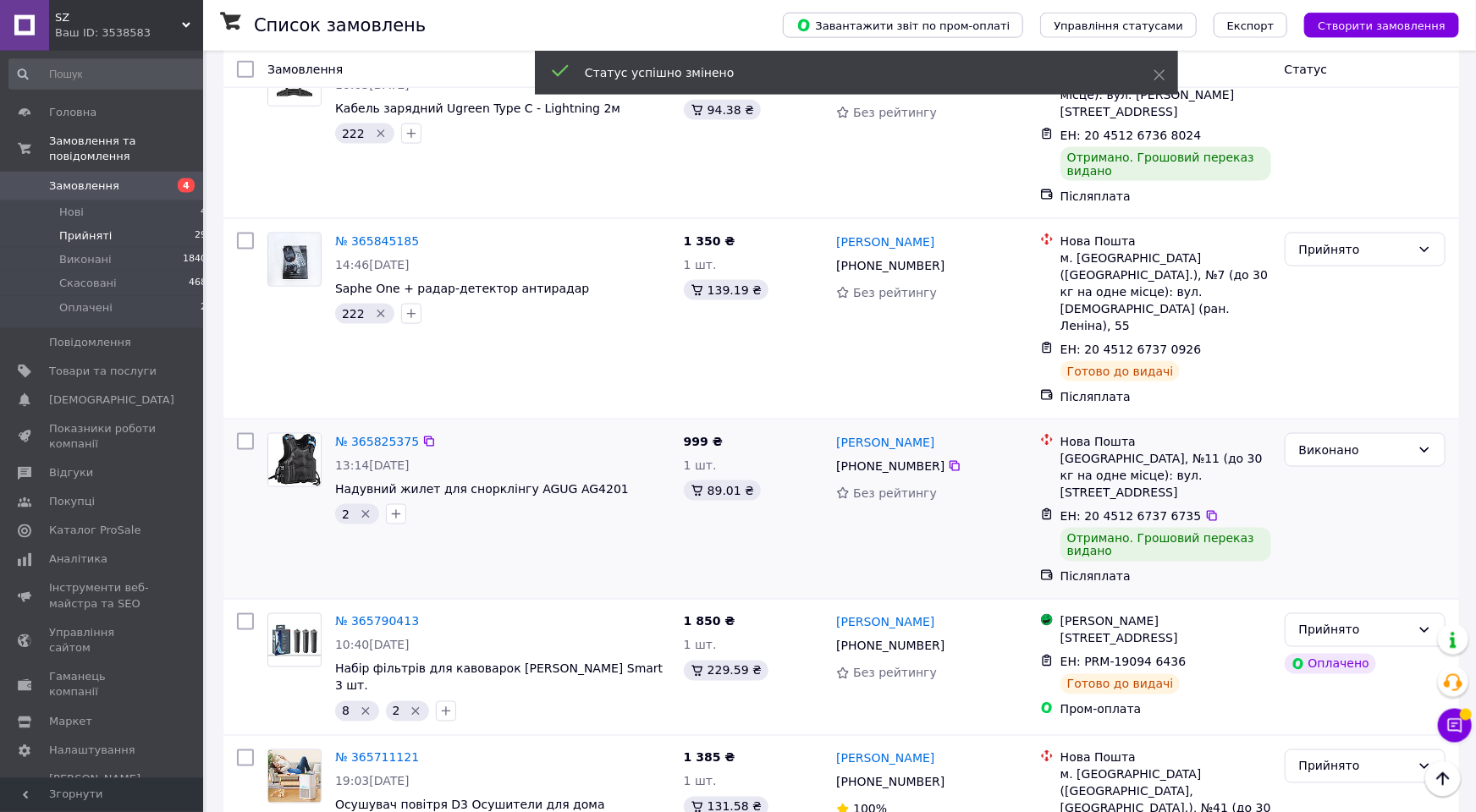
scroll to position [1325, 0]
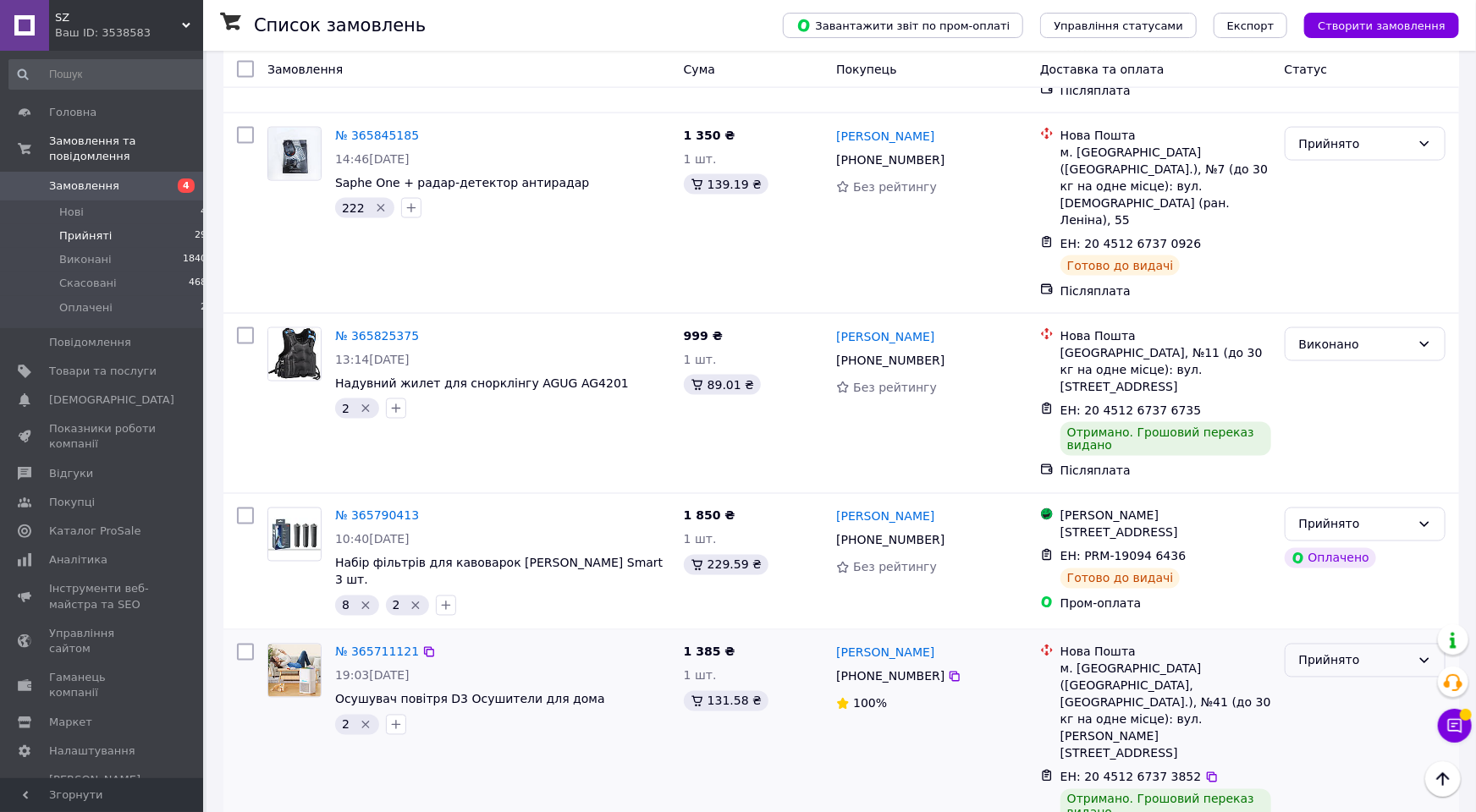
click at [1364, 652] on div "Прийнято" at bounding box center [1354, 660] width 111 height 18
click at [1330, 557] on li "Виконано" at bounding box center [1365, 557] width 159 height 30
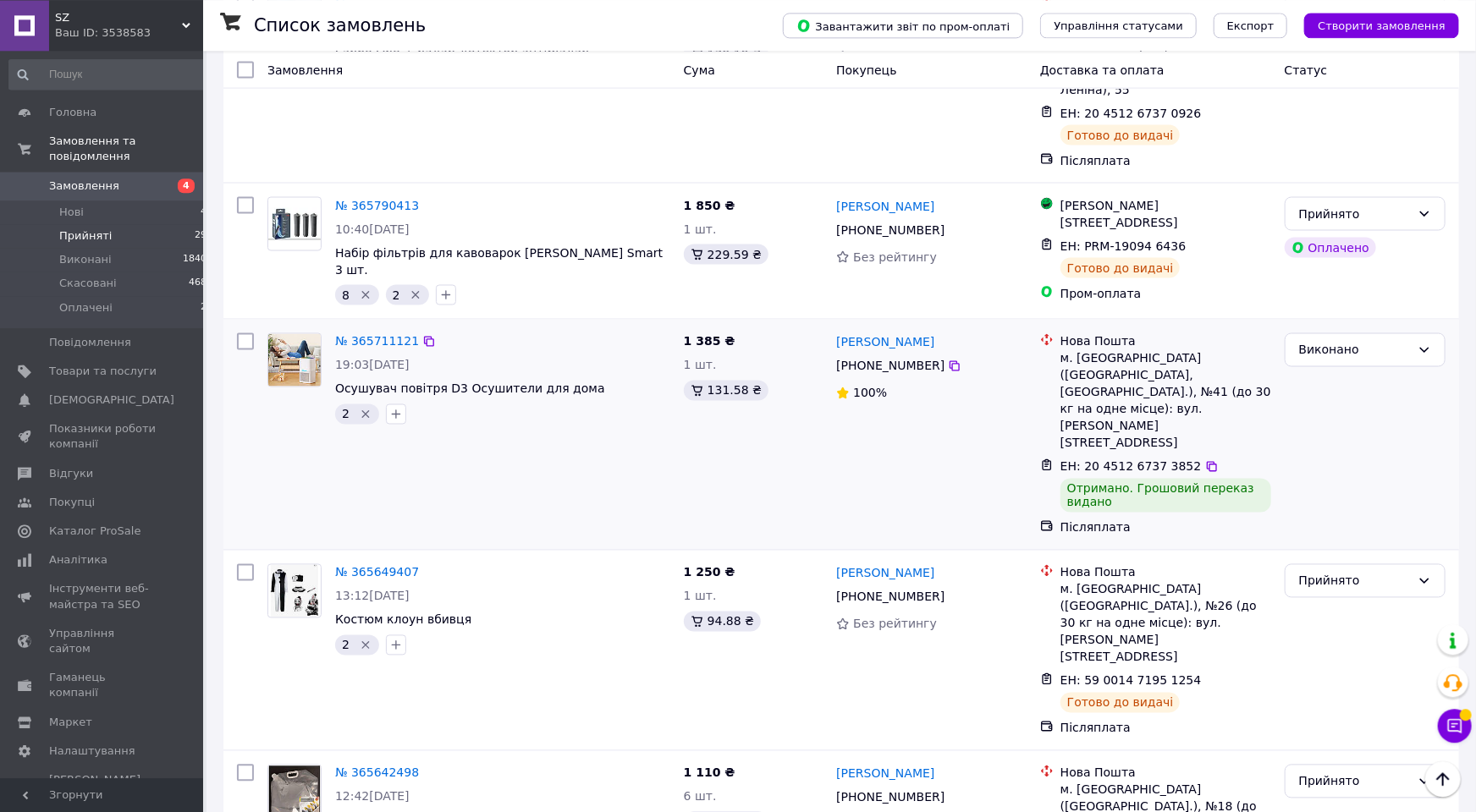
scroll to position [1604, 0]
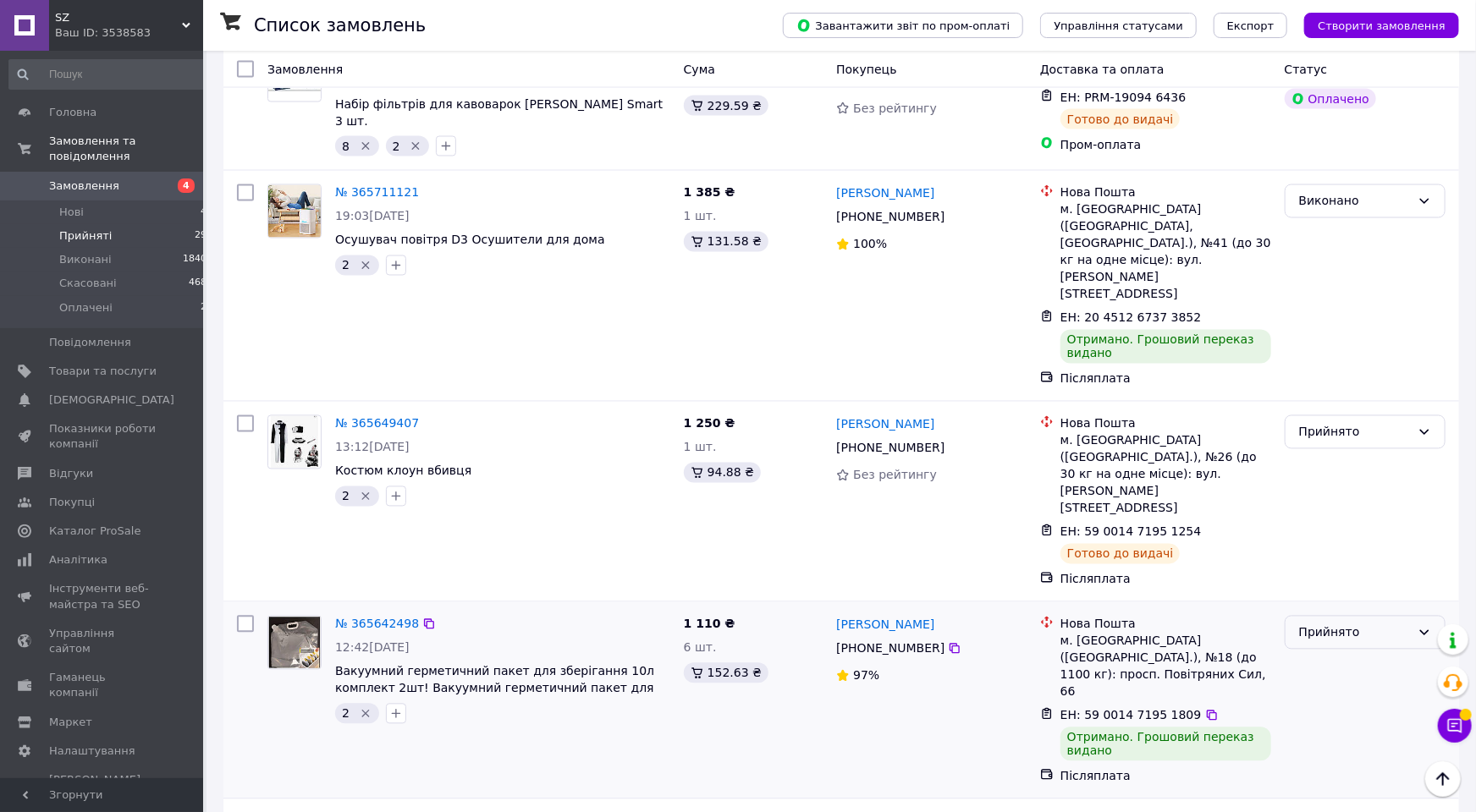
click at [1323, 624] on div "Прийнято" at bounding box center [1354, 632] width 111 height 18
drag, startPoint x: 1322, startPoint y: 459, endPoint x: 1266, endPoint y: 423, distance: 66.6
click at [1320, 456] on li "Виконано" at bounding box center [1365, 461] width 159 height 30
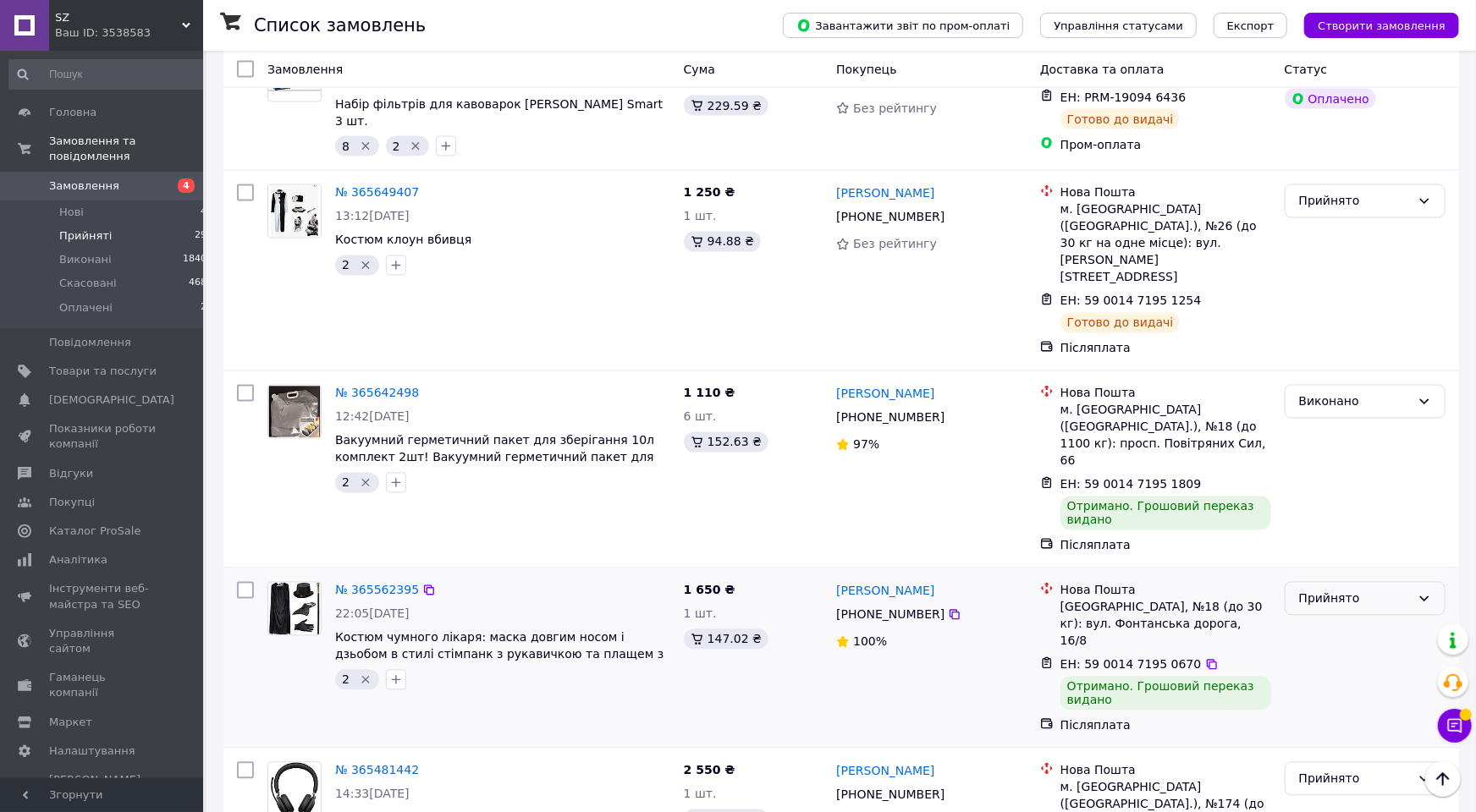
click at [1374, 590] on div "Прийнято" at bounding box center [1354, 598] width 111 height 18
click at [1354, 438] on li "Виконано" at bounding box center [1365, 444] width 159 height 30
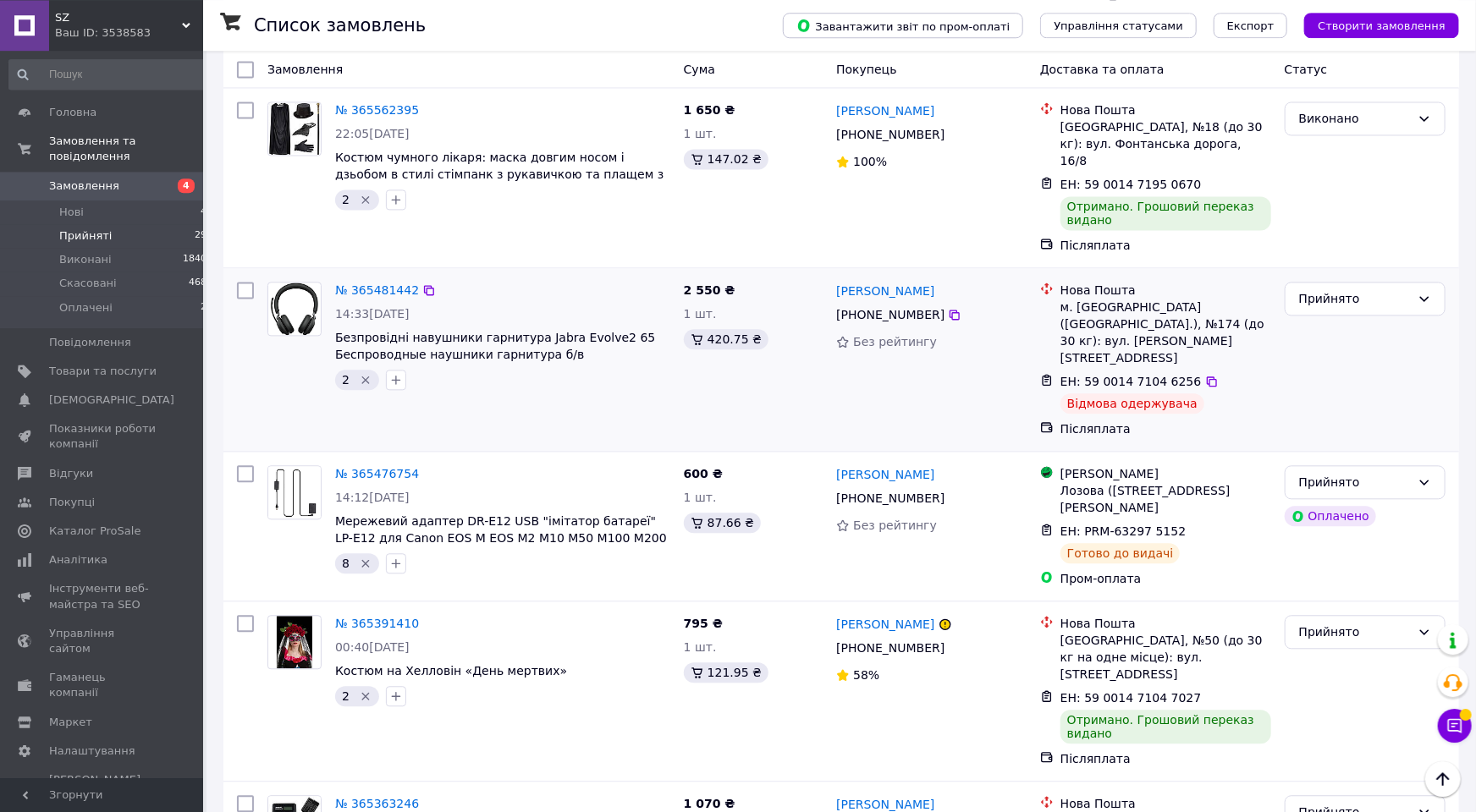
scroll to position [1976, 0]
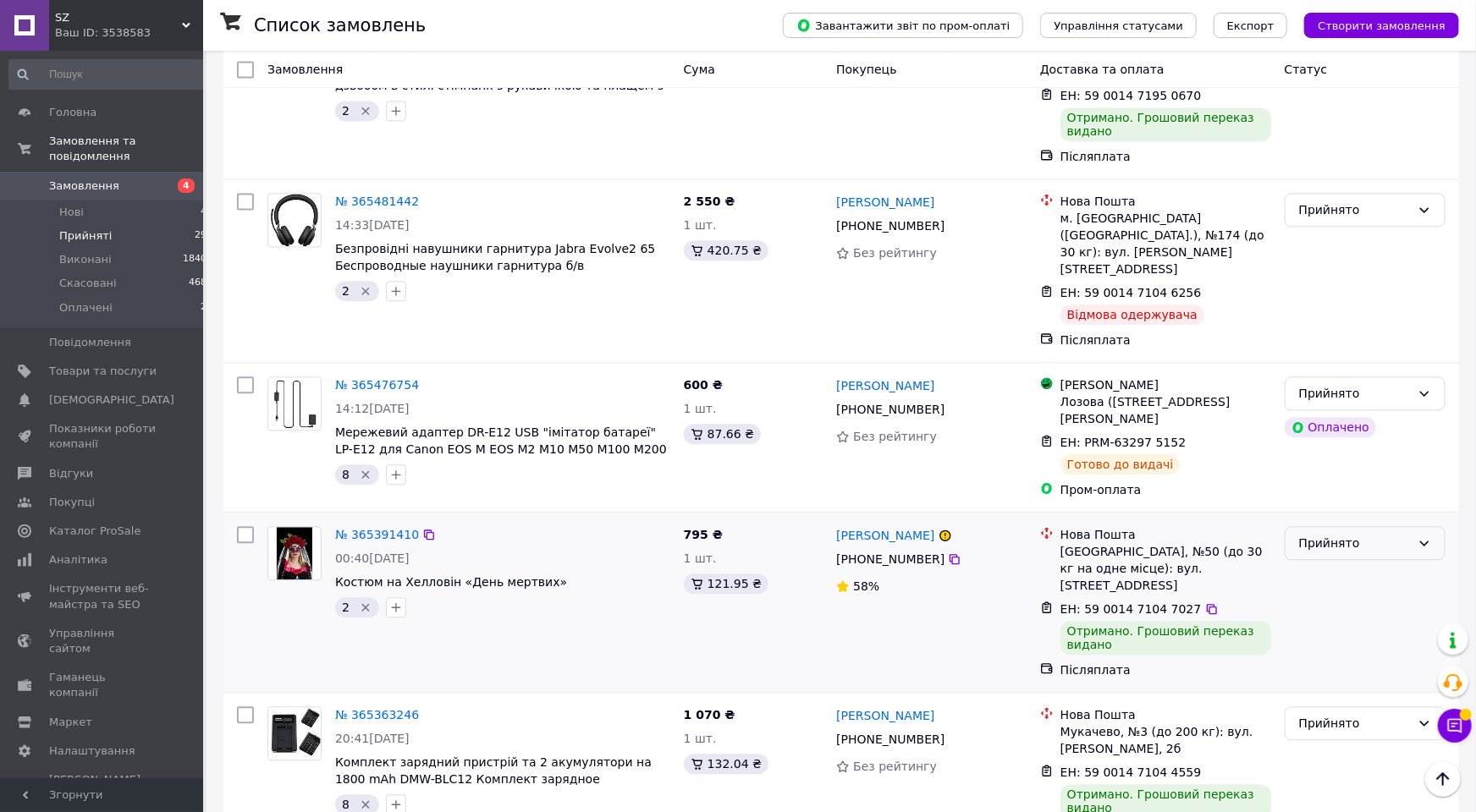
click at [1343, 534] on div "Прийнято" at bounding box center [1354, 542] width 111 height 18
click at [1336, 371] on li "Виконано" at bounding box center [1365, 371] width 159 height 30
click at [1320, 534] on div "Виконано" at bounding box center [1354, 542] width 111 height 18
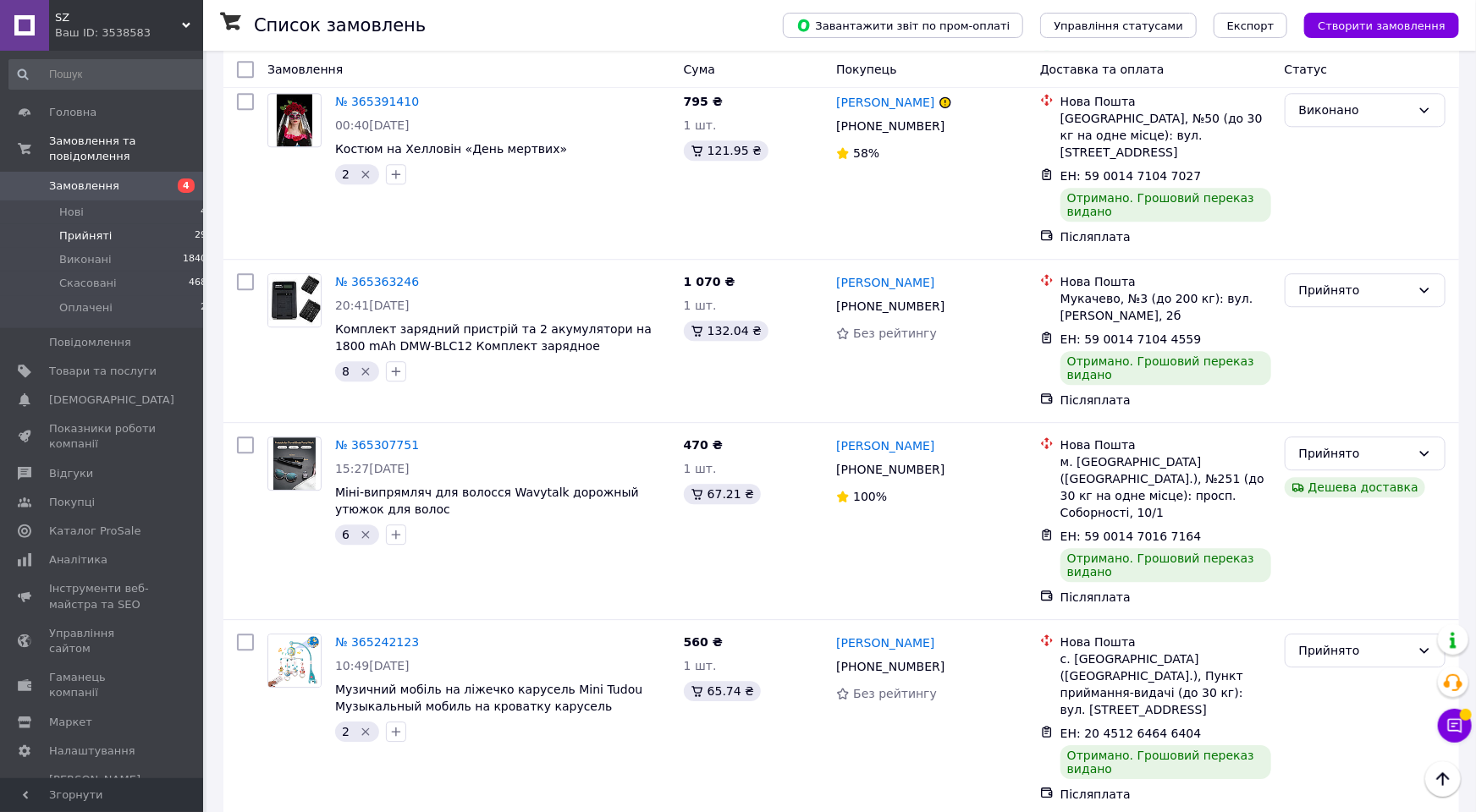
scroll to position [2441, 0]
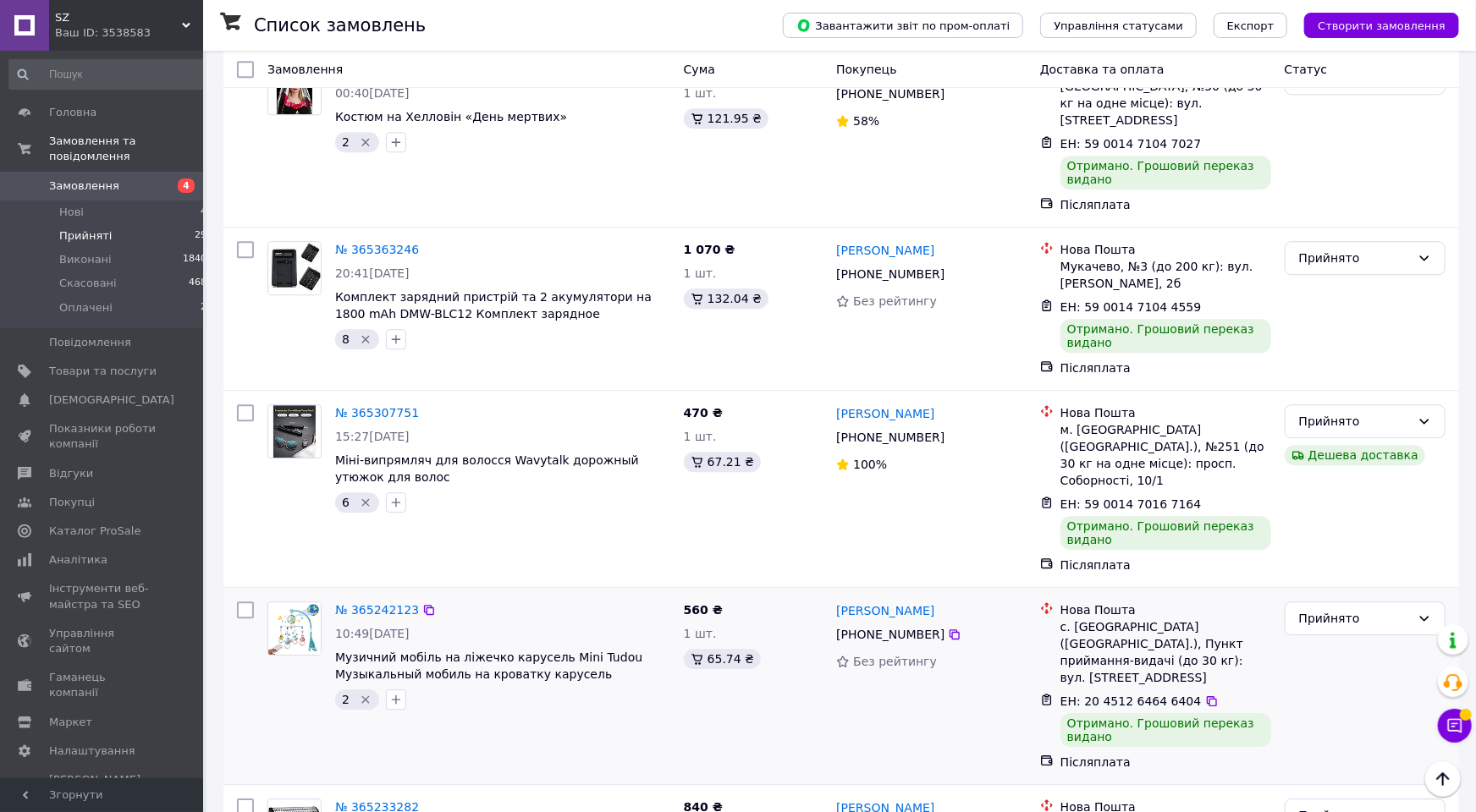
click at [454, 594] on div "№ 365242123 10:49, 06.10.2025 Музичний мобіль на ліжечко карусель Mini Tudou Му…" at bounding box center [468, 685] width 416 height 183
click at [1333, 609] on div "Прийнято" at bounding box center [1354, 618] width 111 height 18
click at [1328, 432] on li "Виконано" at bounding box center [1365, 429] width 159 height 30
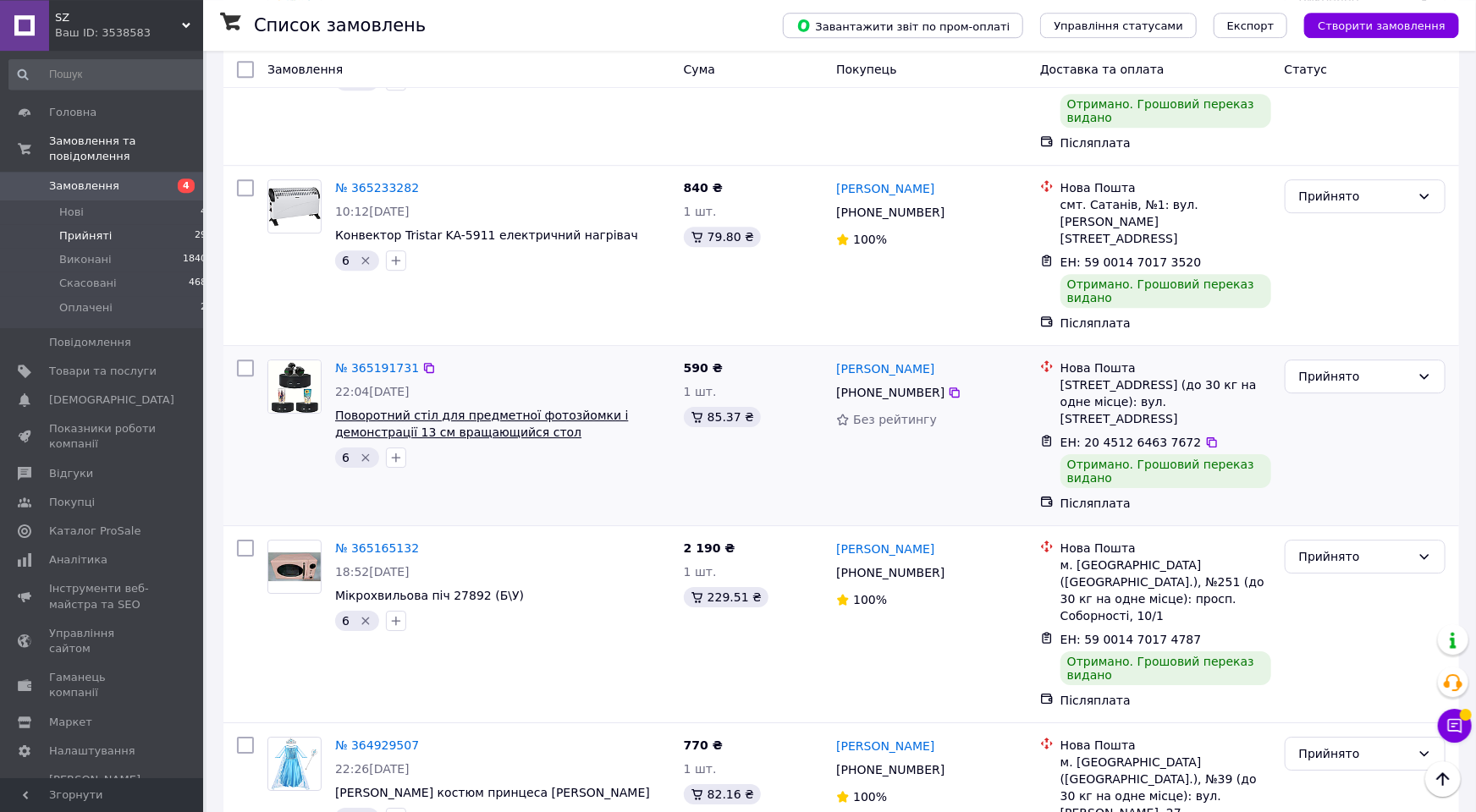
scroll to position [2722, 0]
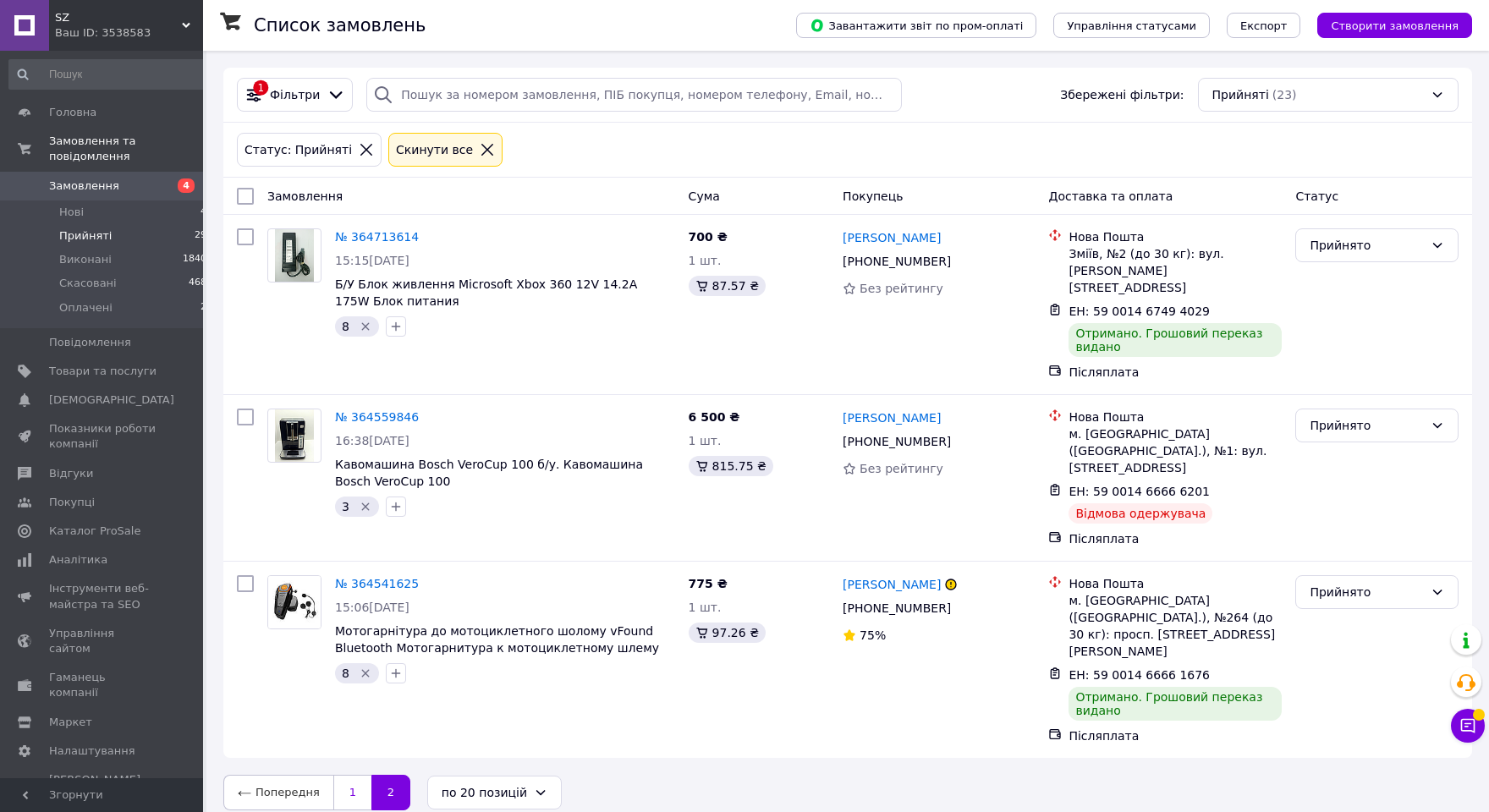
click at [341, 774] on link "1" at bounding box center [352, 792] width 38 height 36
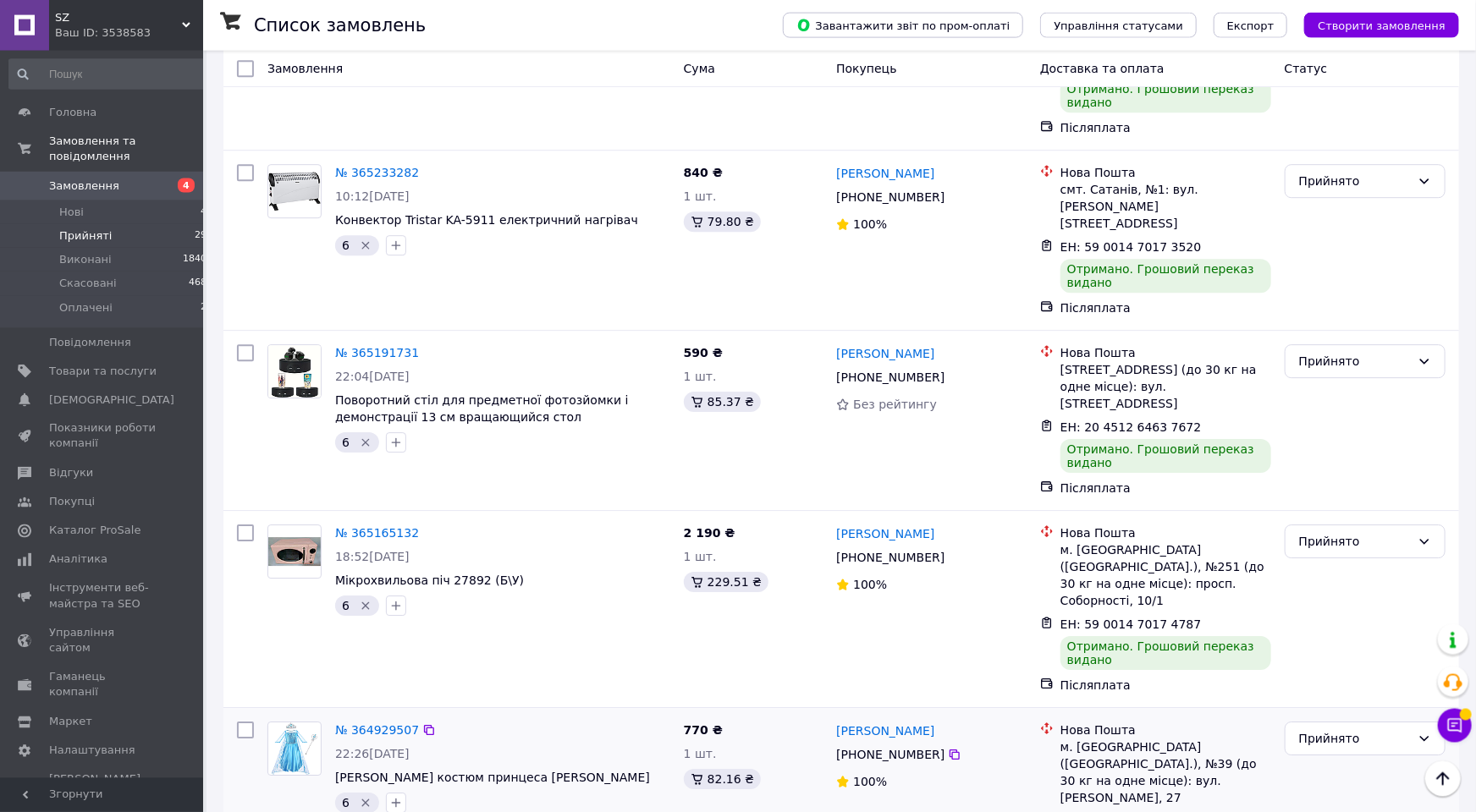
scroll to position [2722, 0]
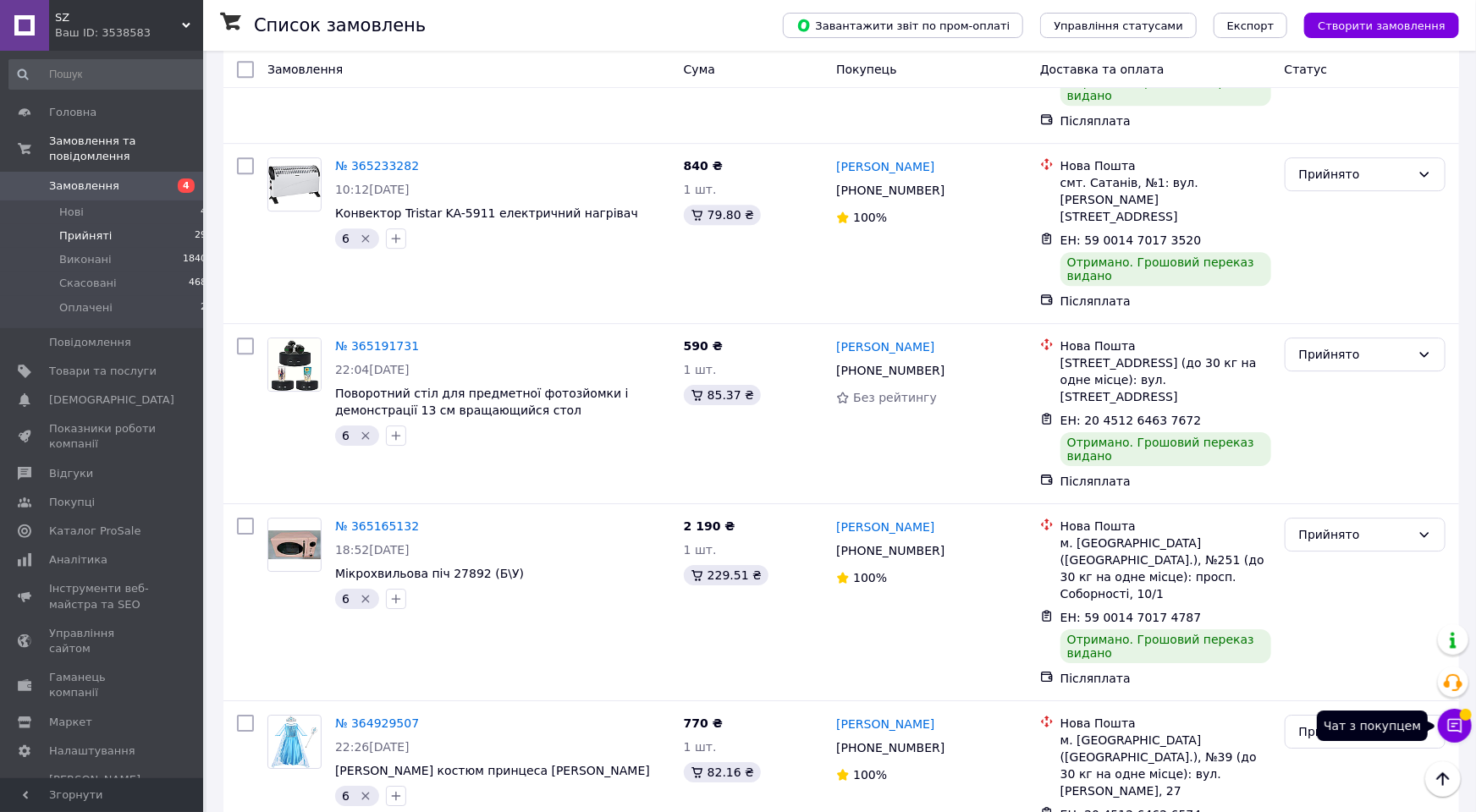
click at [1459, 722] on icon at bounding box center [1454, 725] width 16 height 16
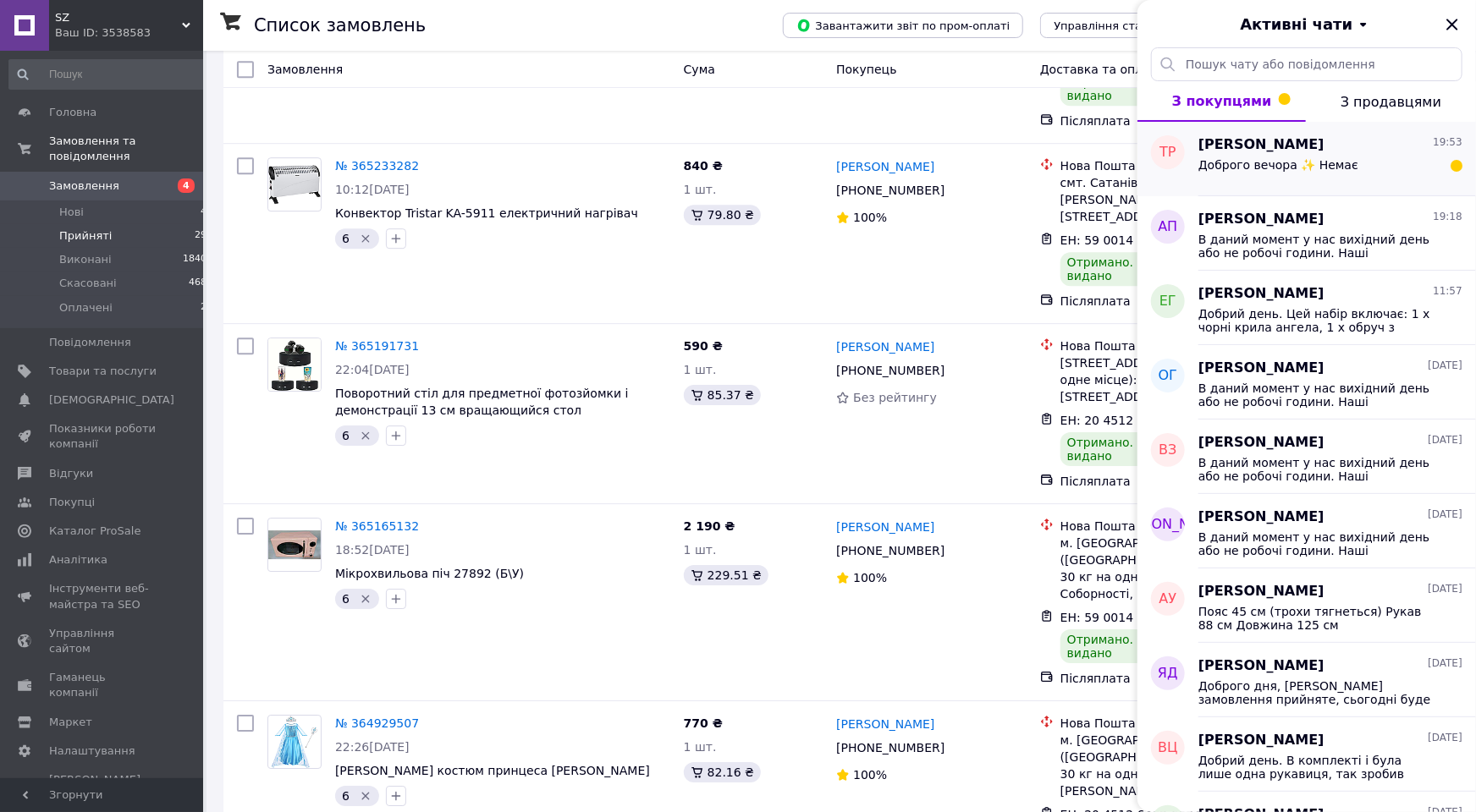
click at [1243, 171] on span "Доброго вечора ✨ Немає" at bounding box center [1278, 165] width 160 height 14
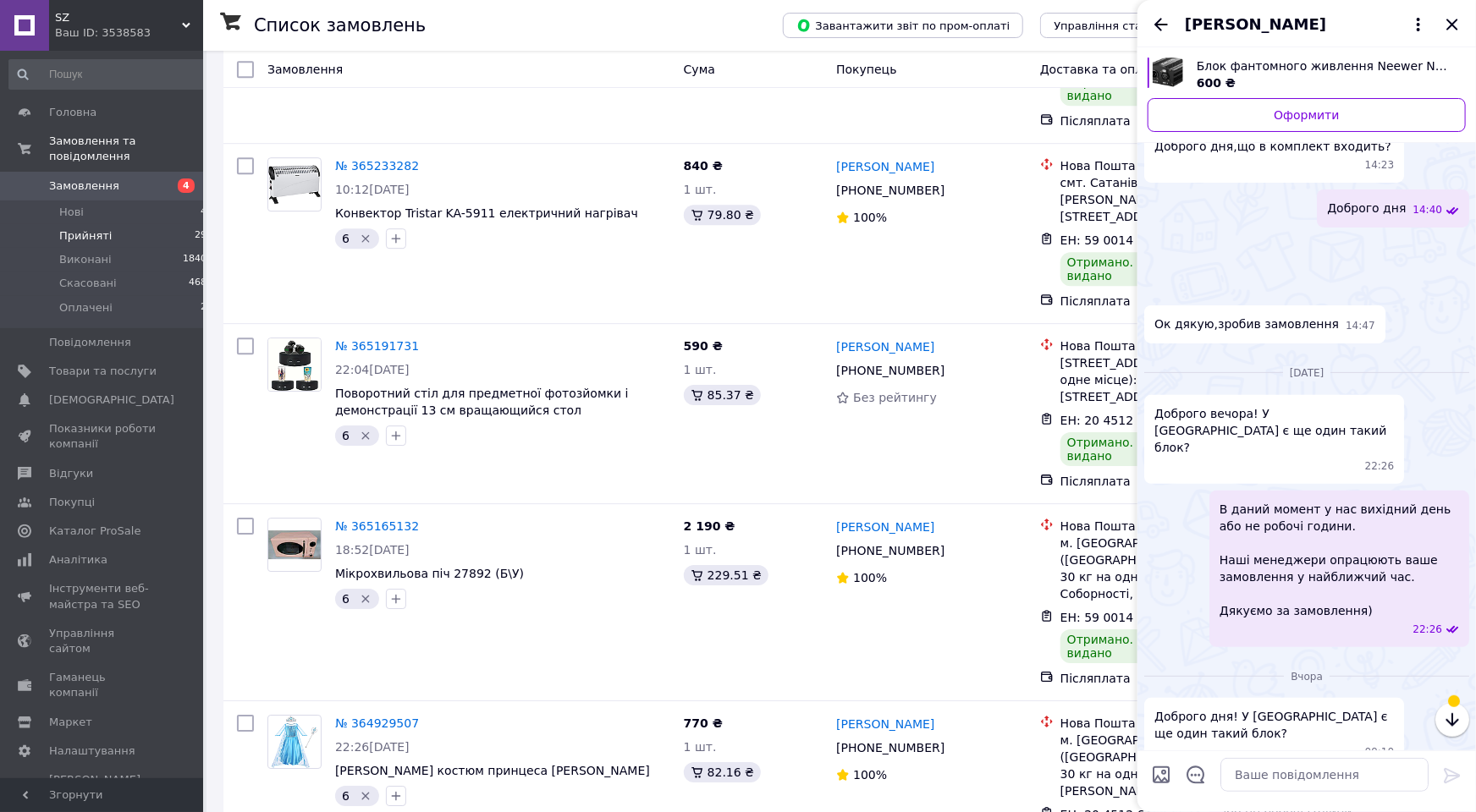
scroll to position [884, 0]
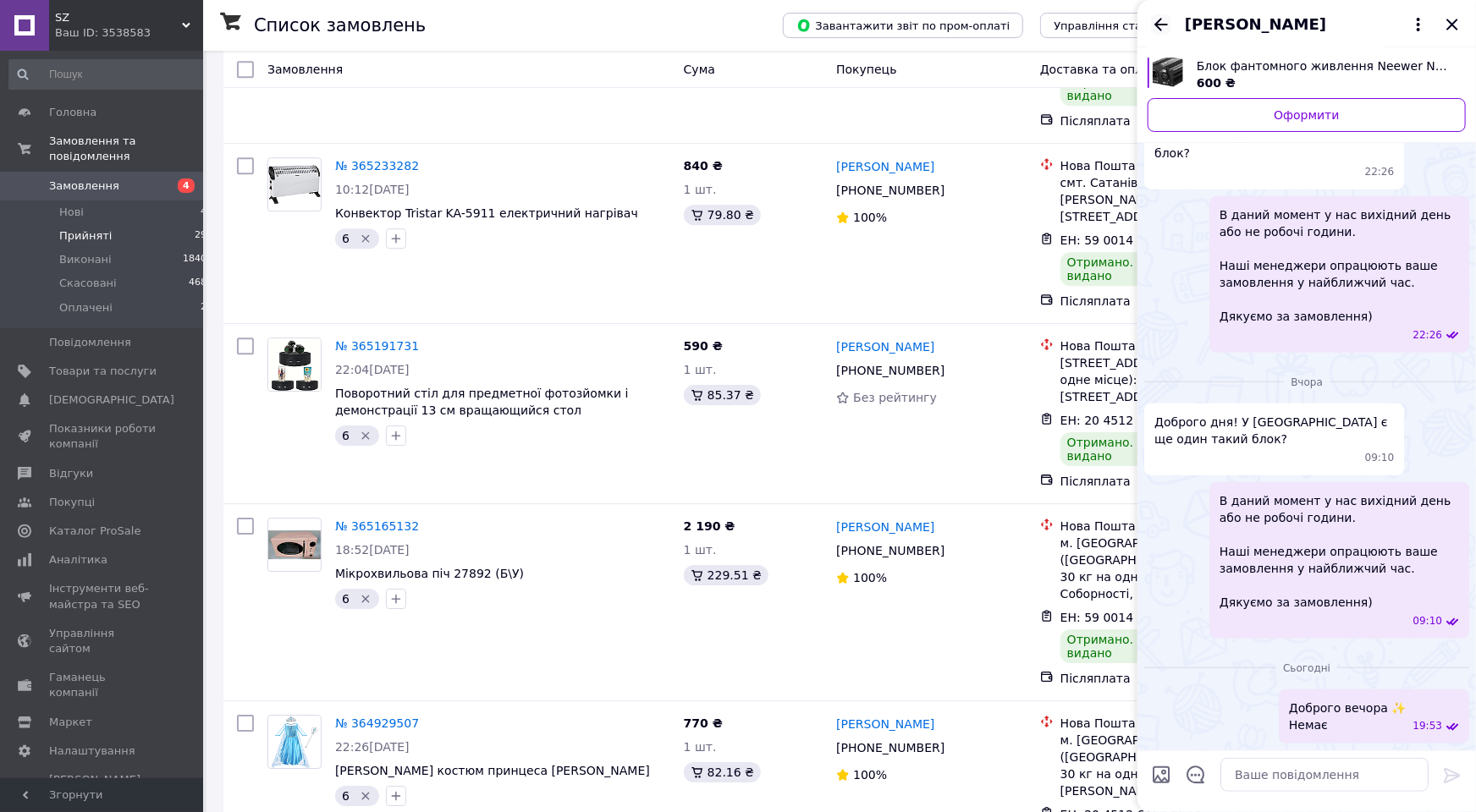
click at [1160, 19] on icon "Назад" at bounding box center [1161, 23] width 14 height 13
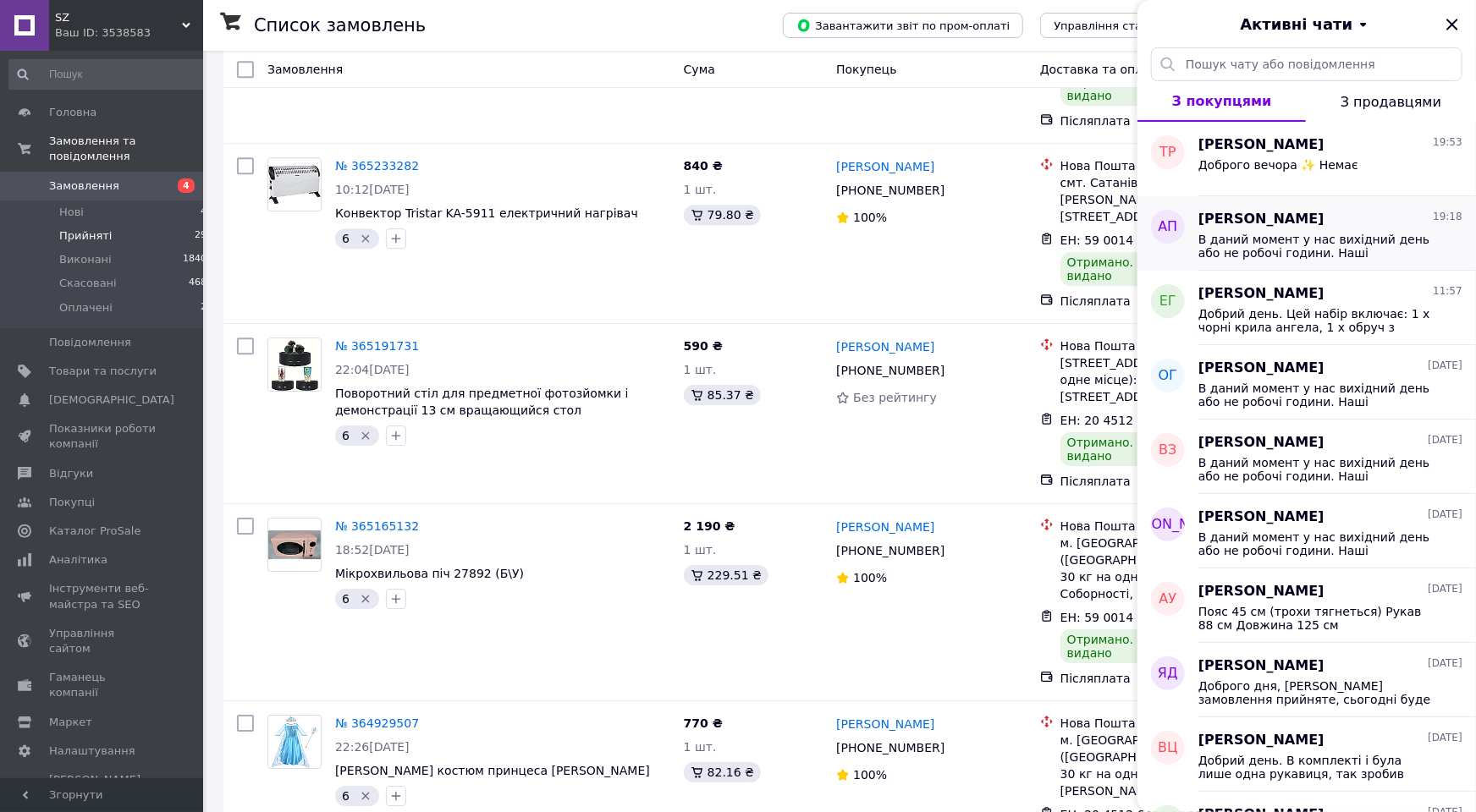
click at [1240, 228] on span "Александр Прокопенко" at bounding box center [1261, 219] width 126 height 19
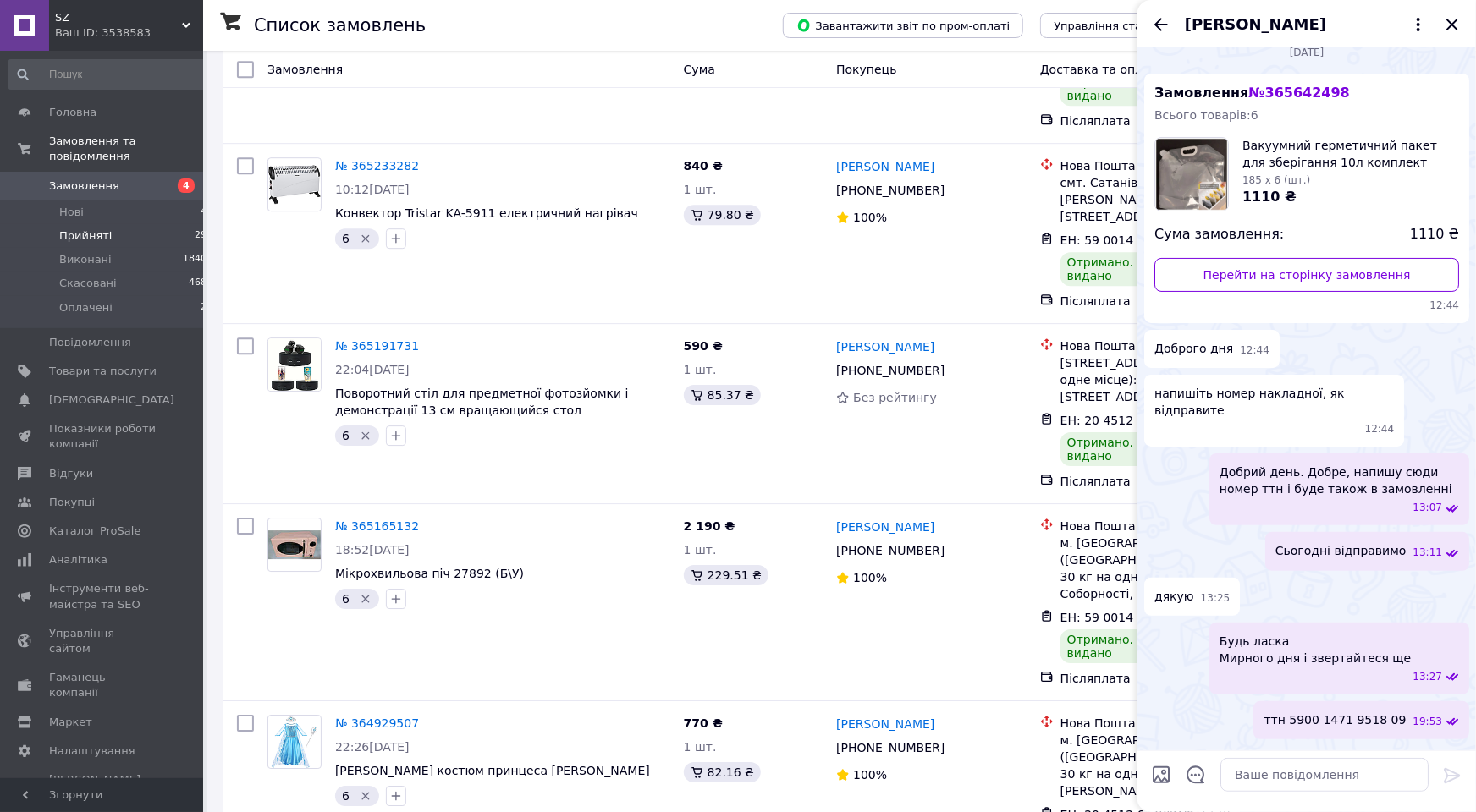
scroll to position [0, 0]
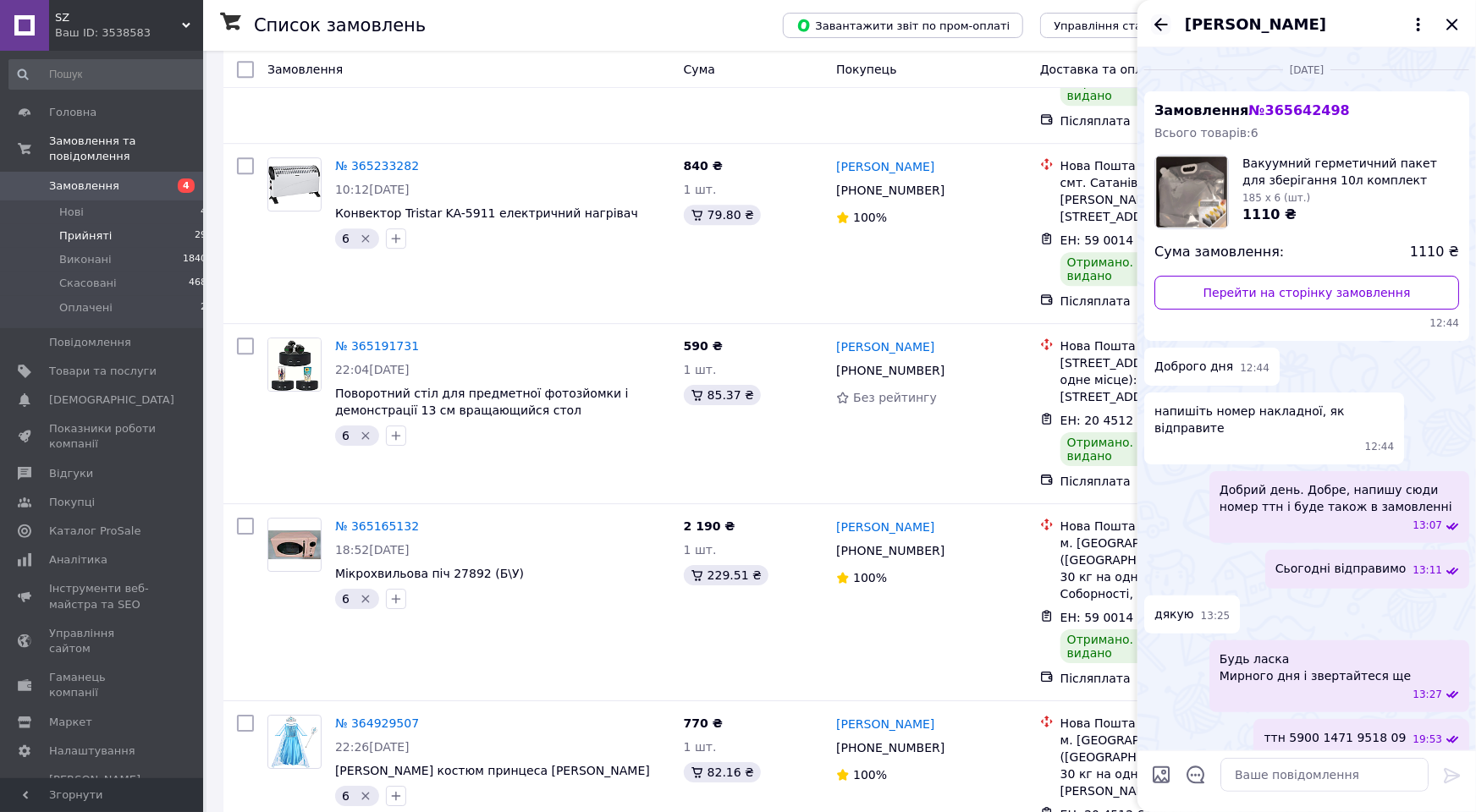
click at [1165, 19] on icon "Назад" at bounding box center [1161, 24] width 20 height 20
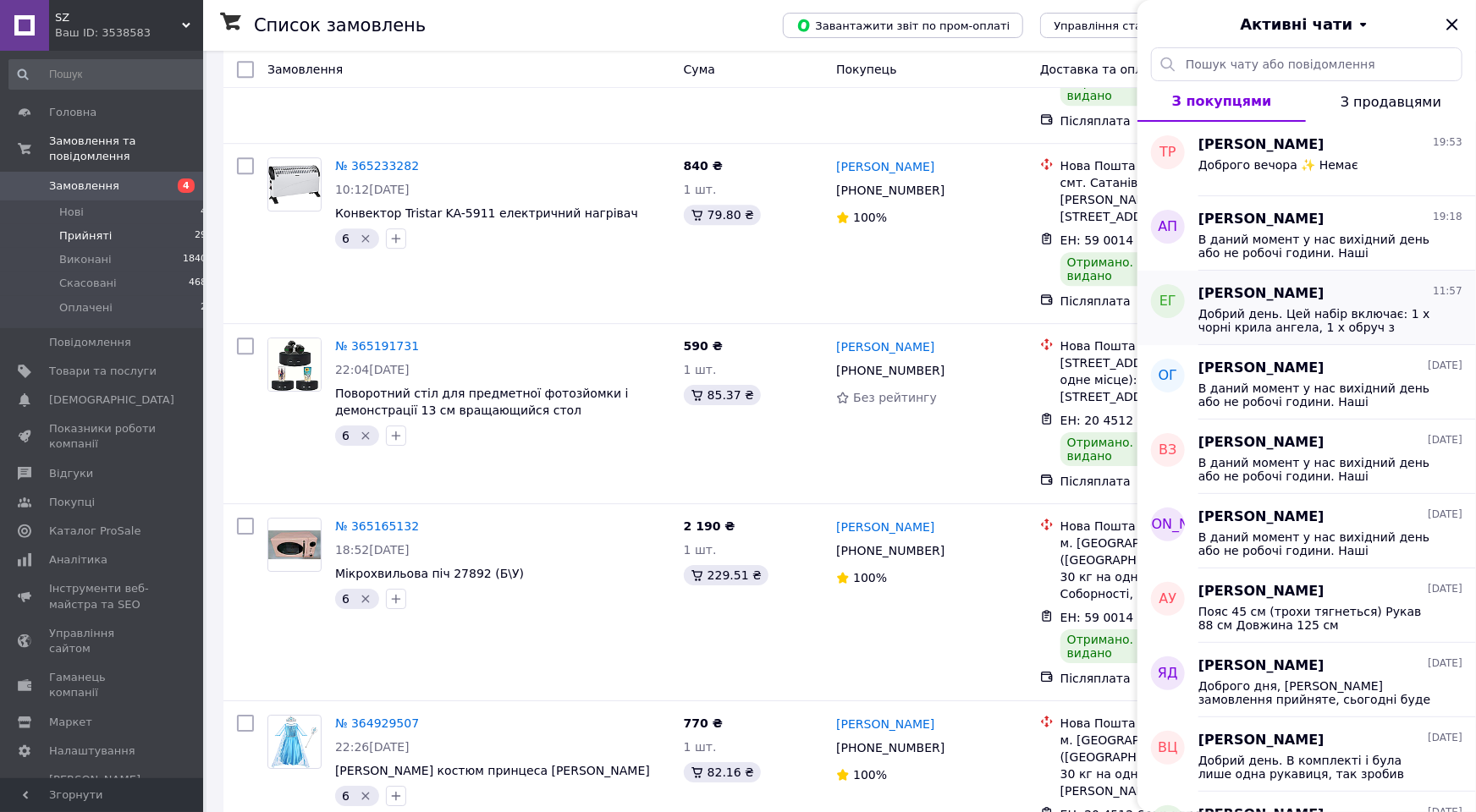
click at [1241, 323] on span "Добрий день. Цей набір включає: 1 x чорні крила ангела, 1 x обруч з німбом анге…" at bounding box center [1318, 321] width 240 height 27
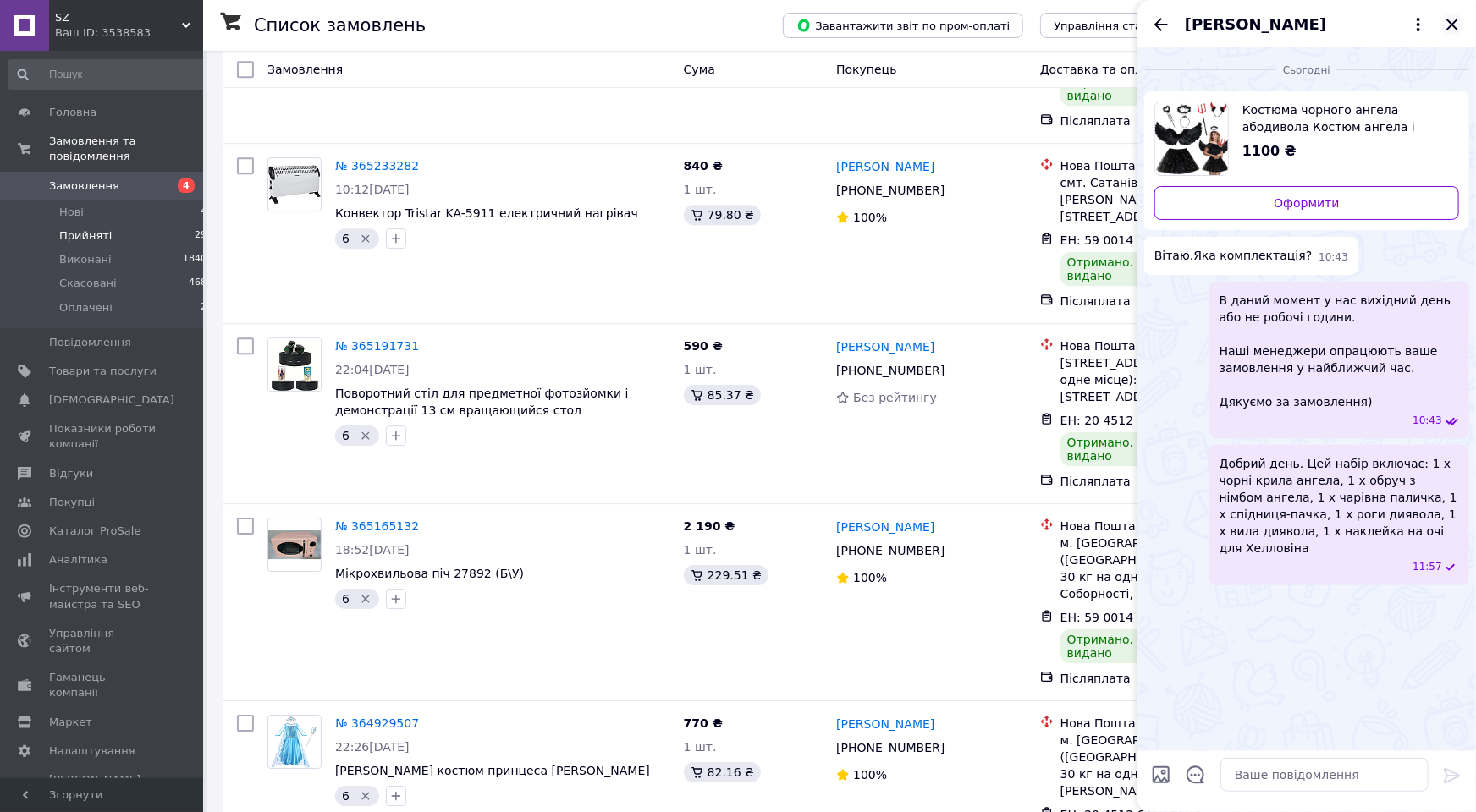
click at [1453, 22] on icon "Закрити" at bounding box center [1452, 24] width 20 height 20
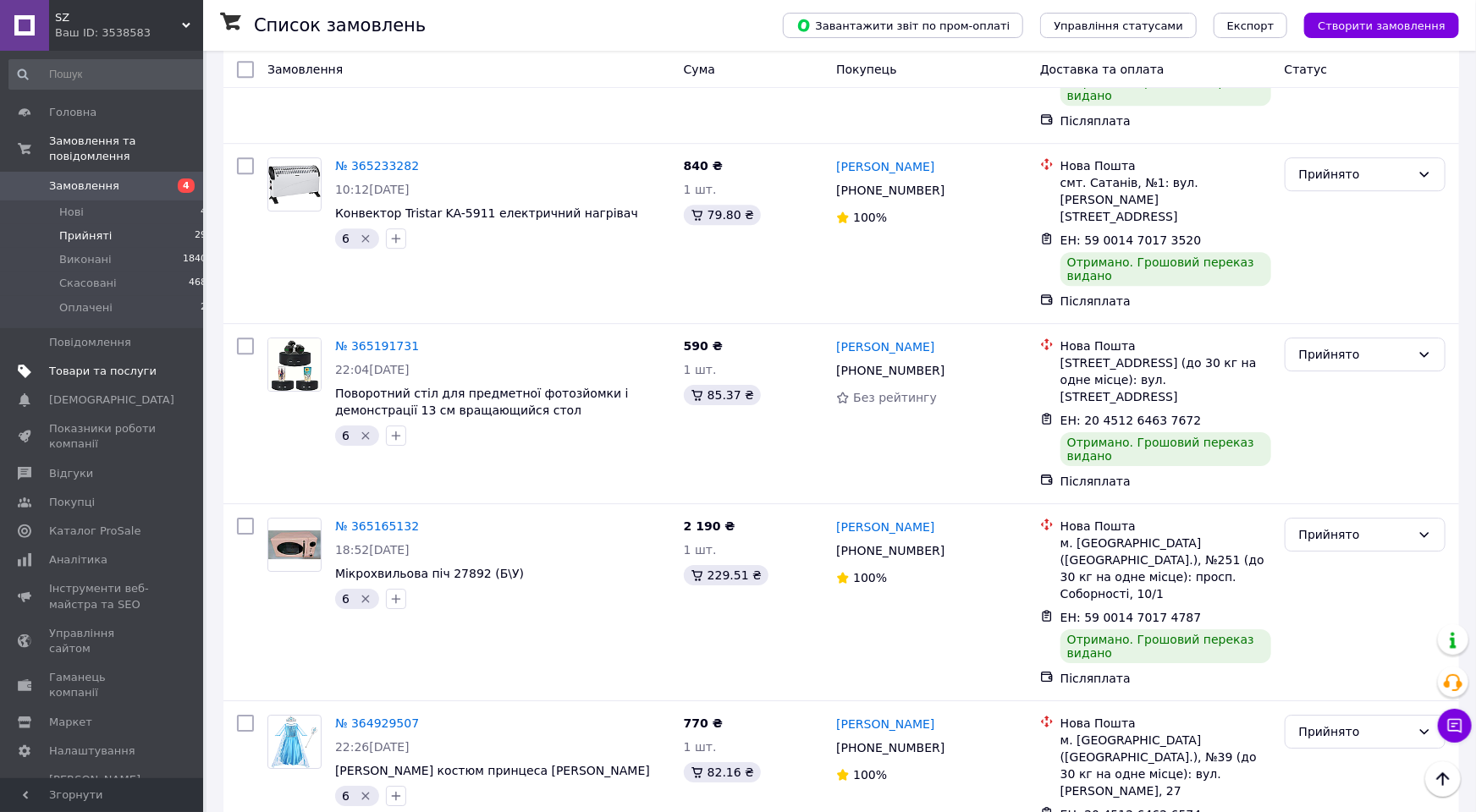
click at [76, 363] on span "Товари та послуги" at bounding box center [103, 371] width 107 height 15
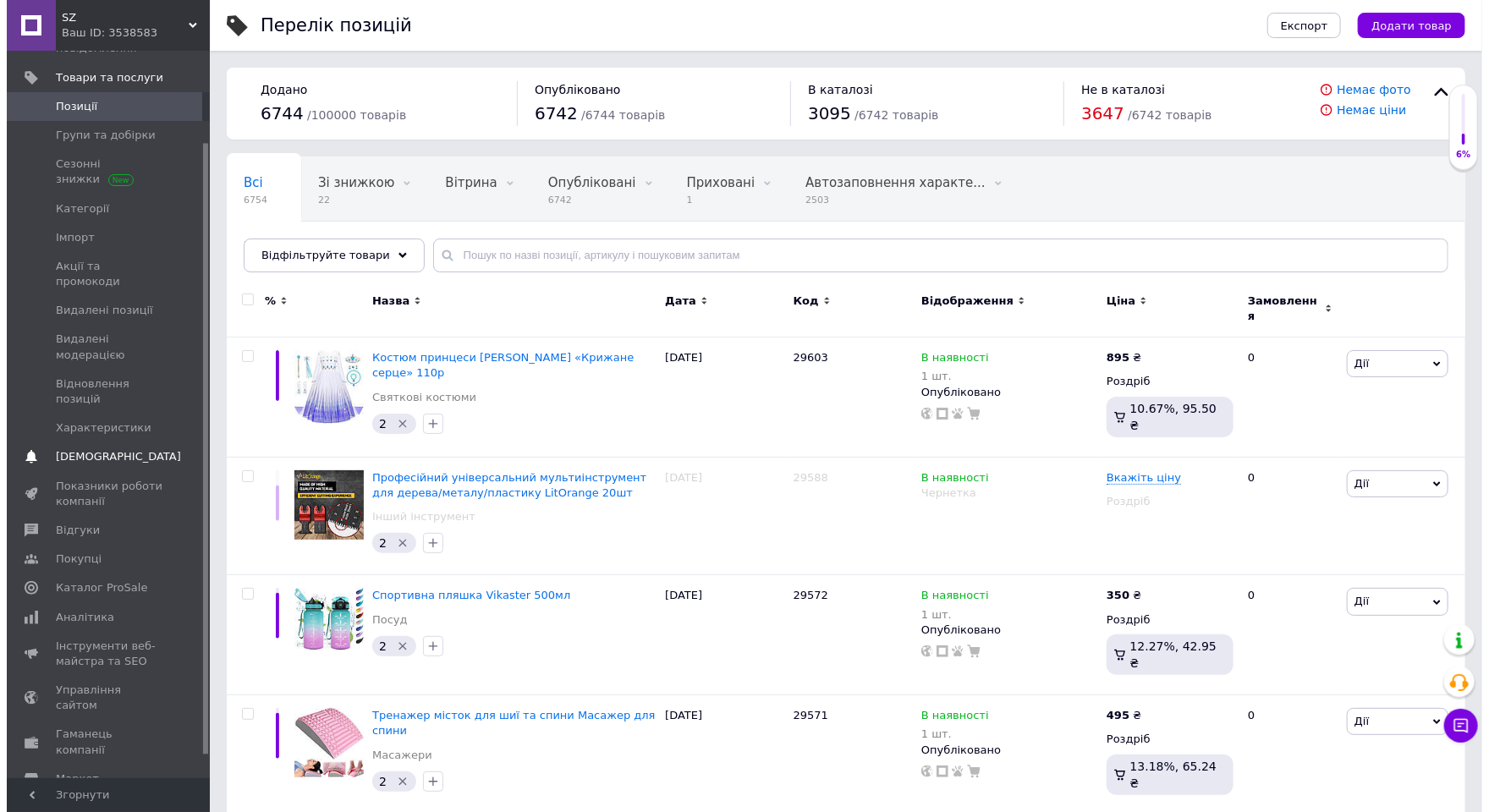
scroll to position [134, 0]
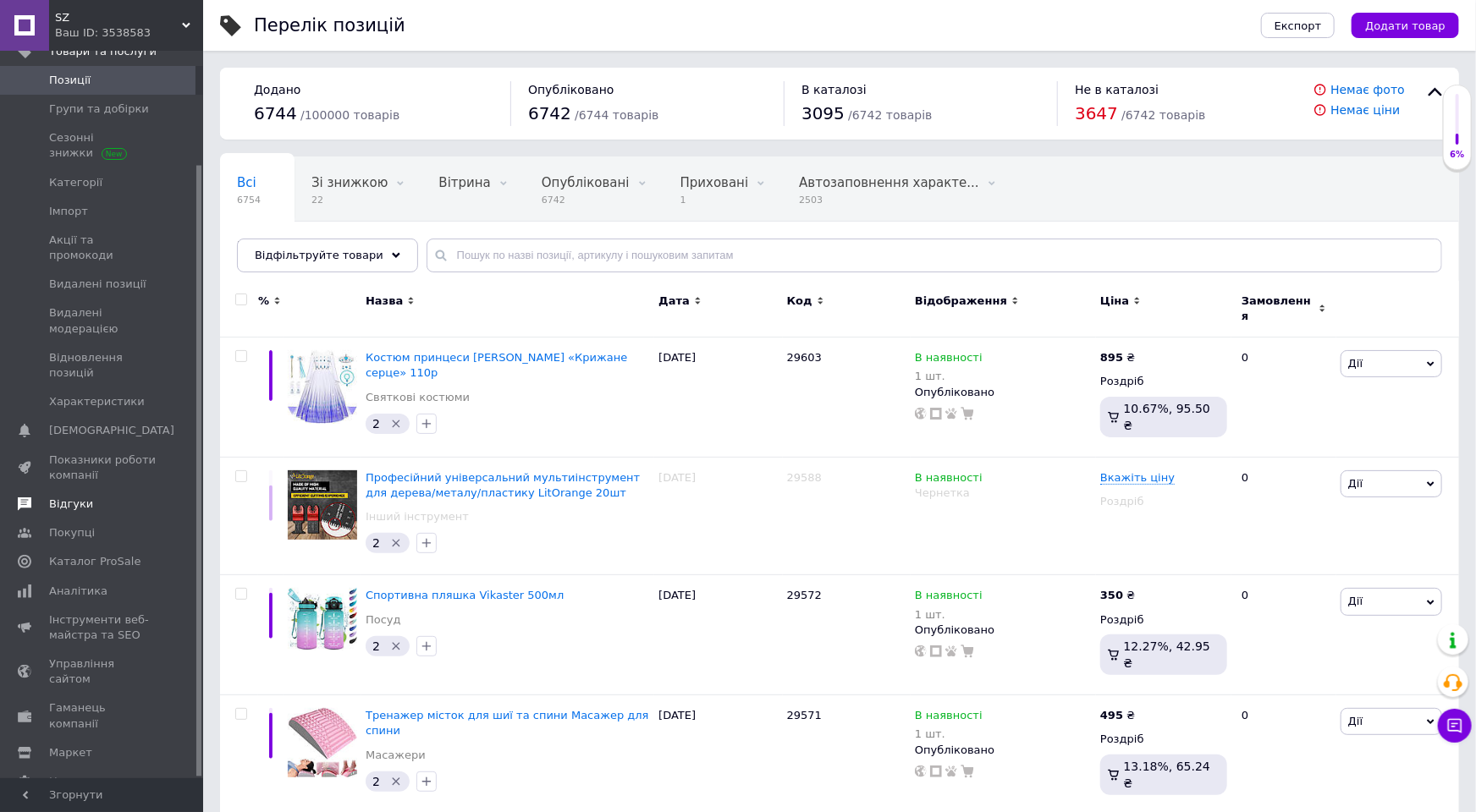
click at [88, 496] on span "Відгуки" at bounding box center [103, 504] width 107 height 15
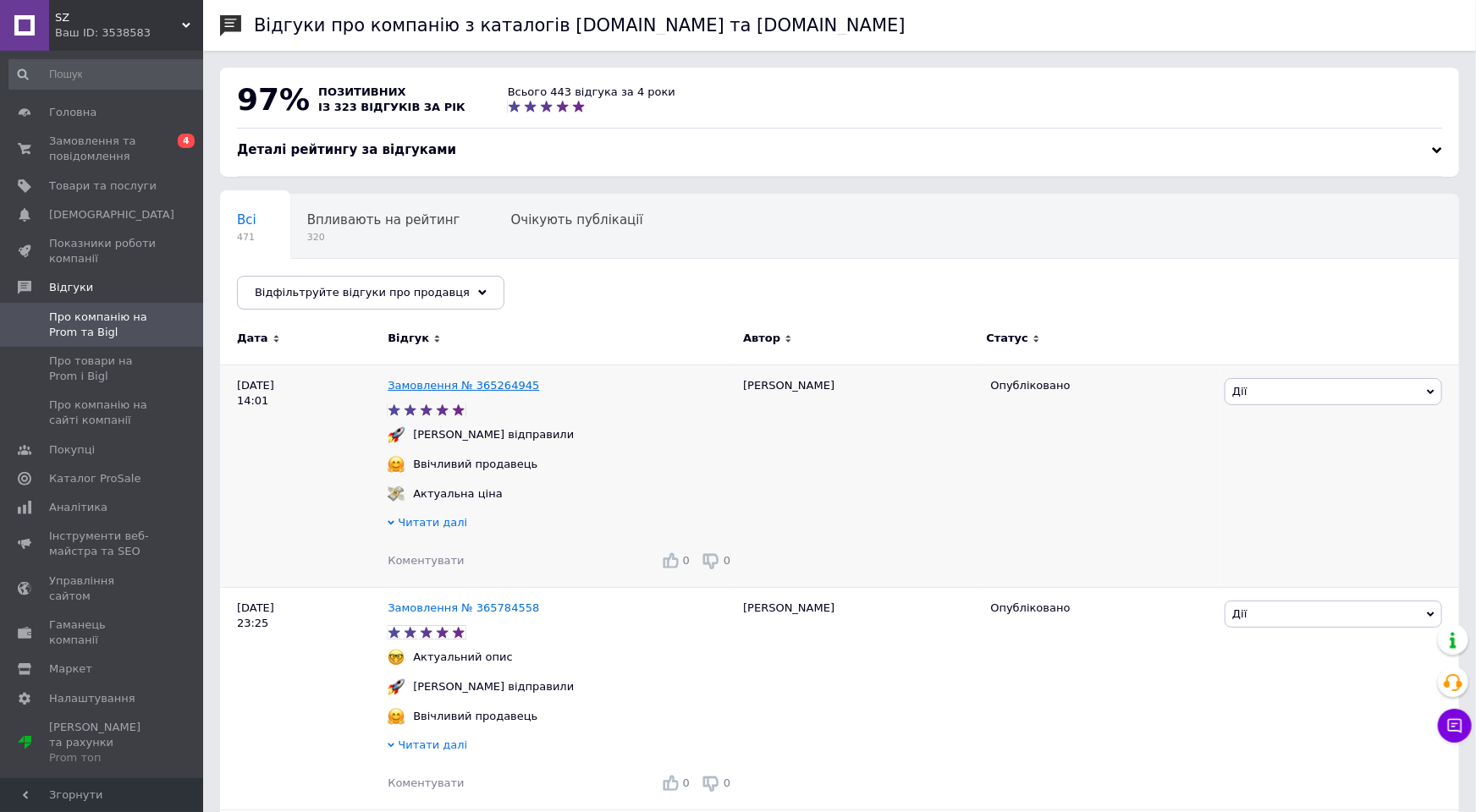
click at [476, 387] on link "Замовлення № 365264945" at bounding box center [463, 385] width 152 height 13
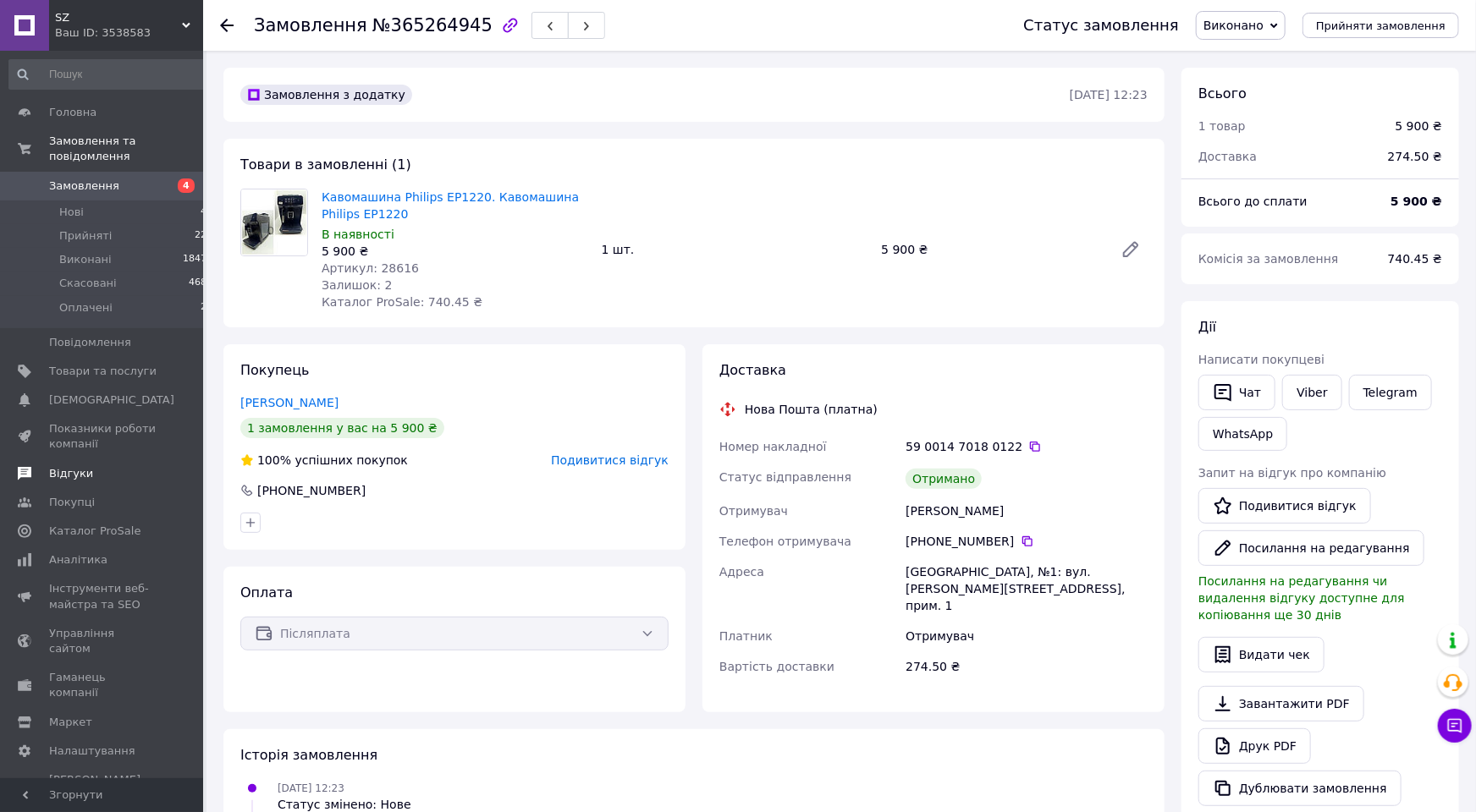
click at [84, 466] on span "Відгуки" at bounding box center [71, 474] width 44 height 15
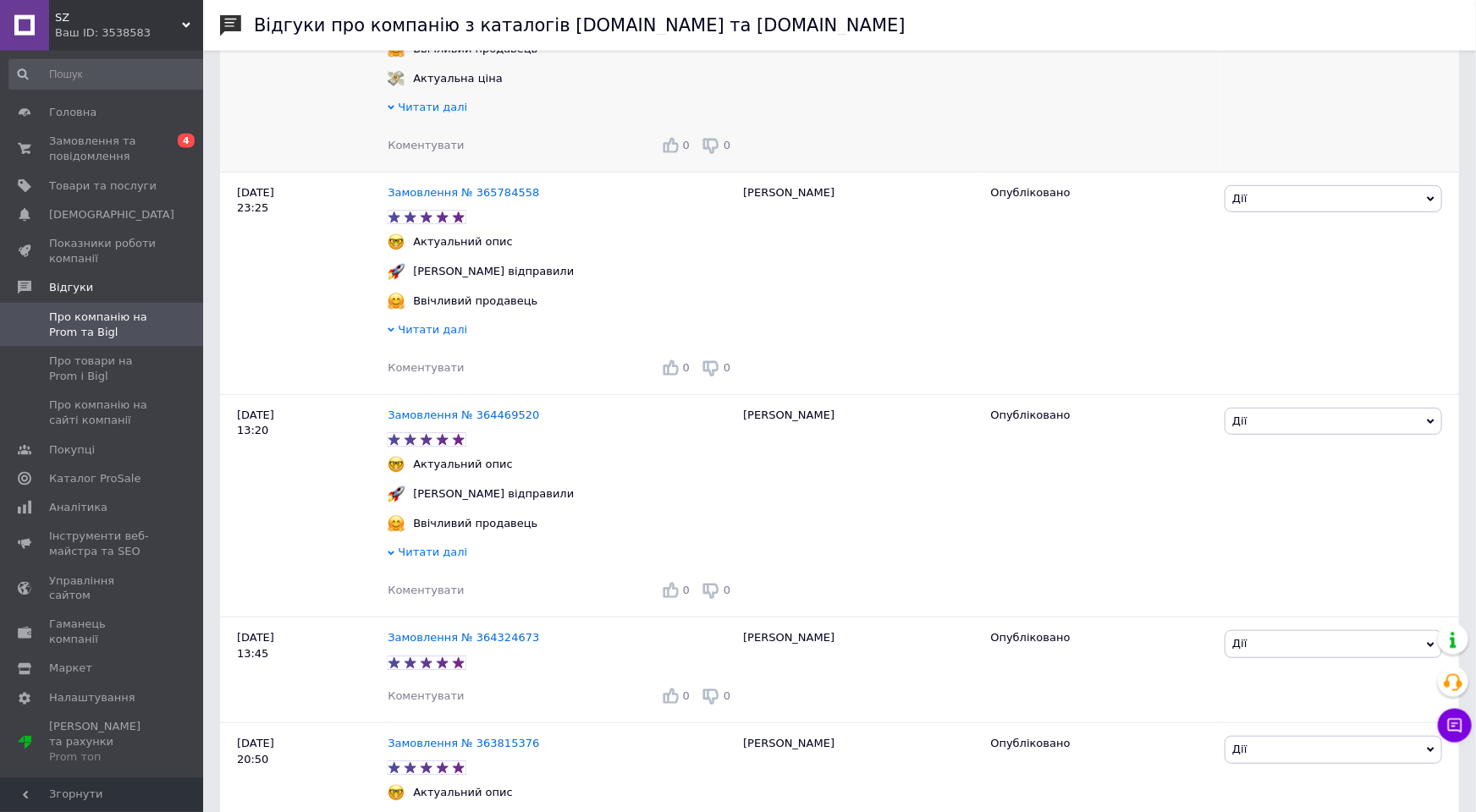
scroll to position [558, 0]
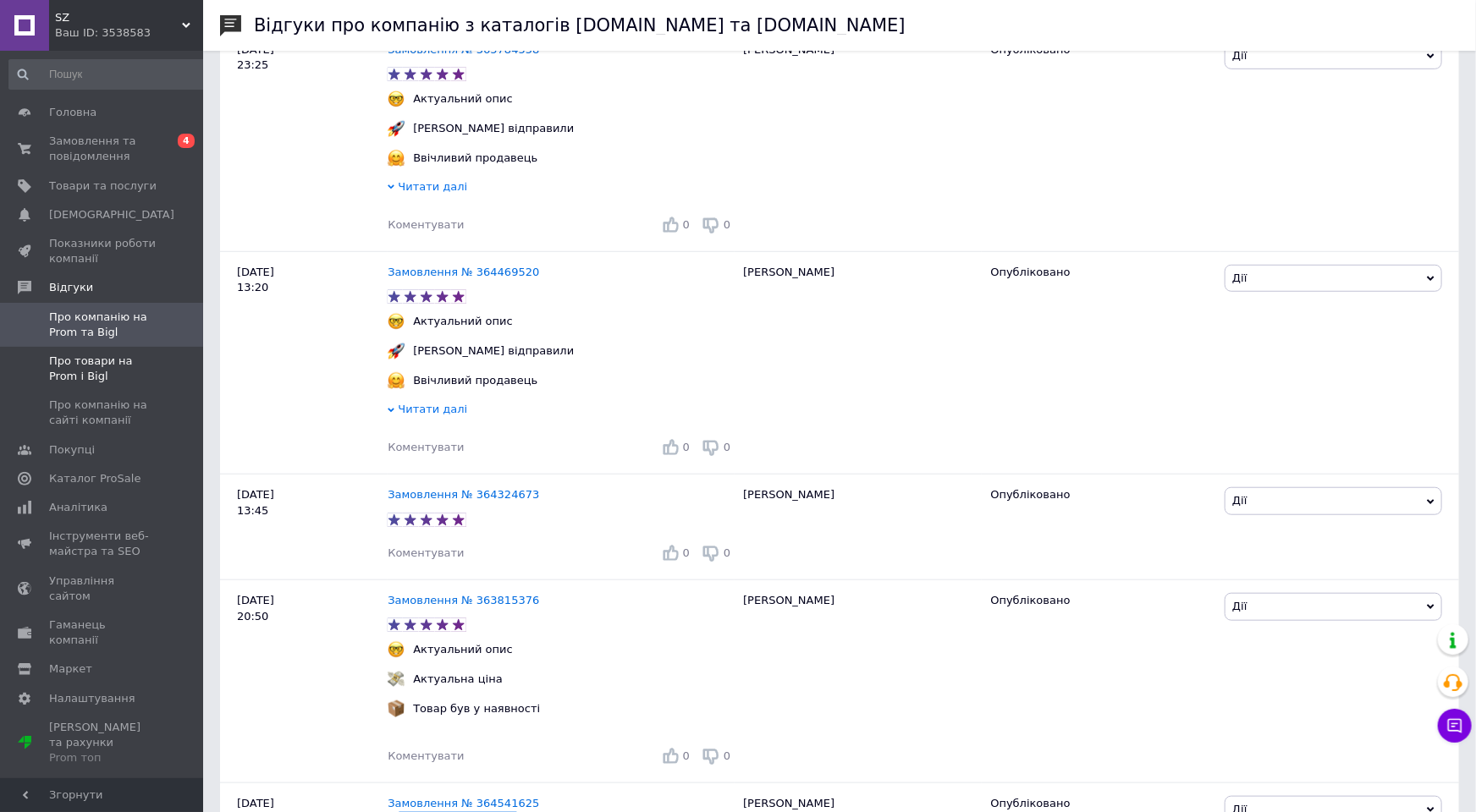
click at [102, 367] on span "Про товари на Prom і Bigl" at bounding box center [103, 368] width 107 height 30
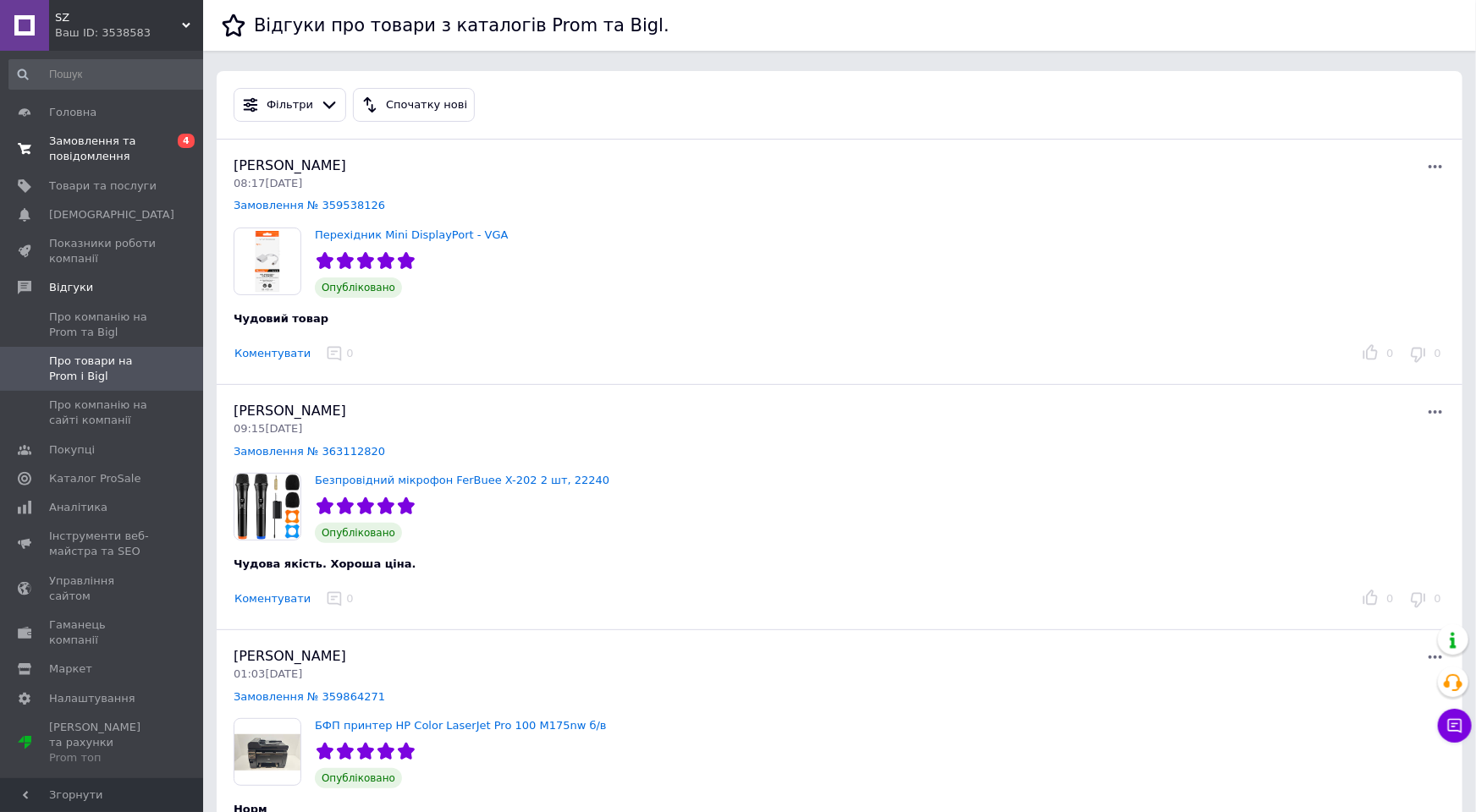
click at [115, 147] on span "Замовлення та повідомлення" at bounding box center [103, 148] width 107 height 30
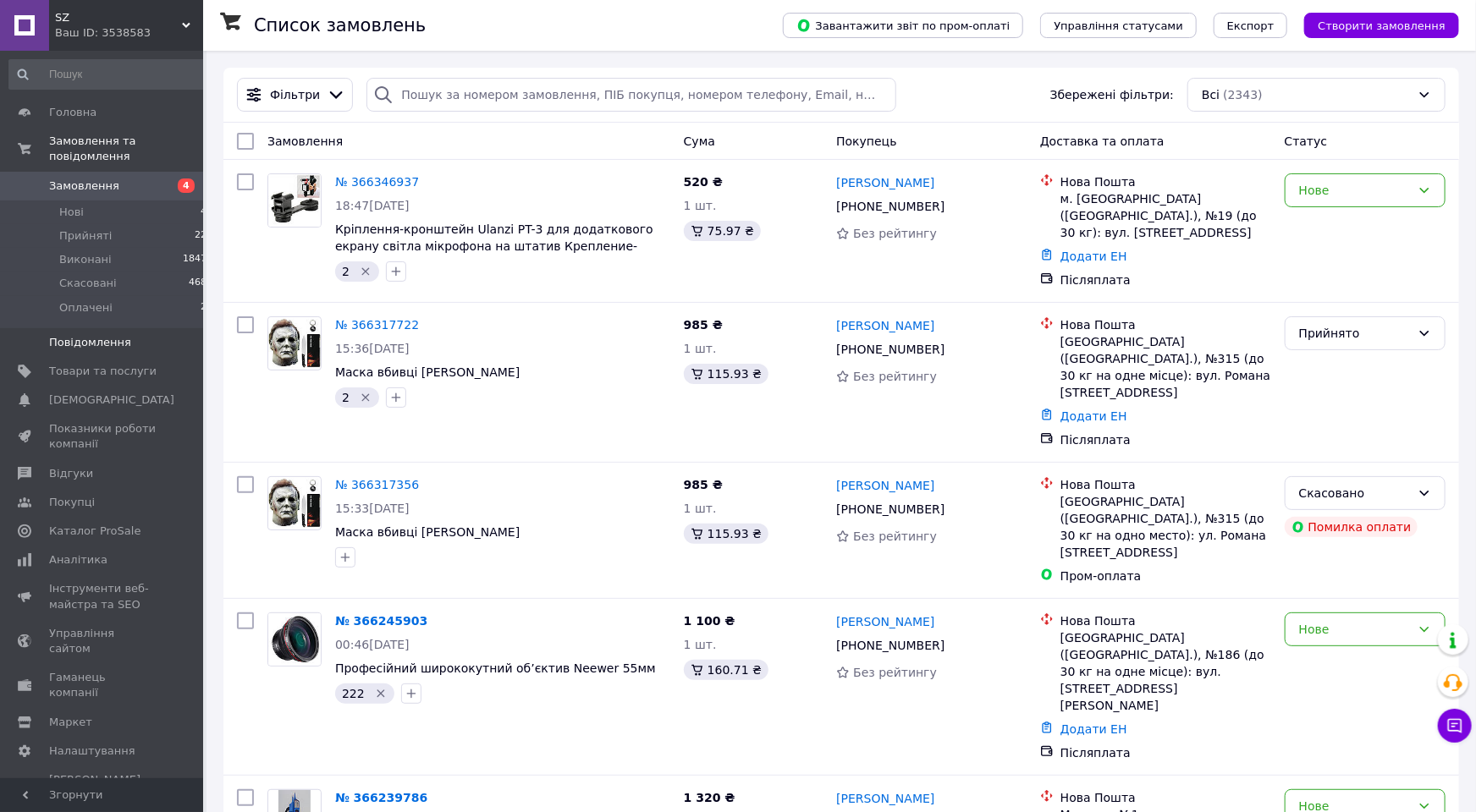
click at [96, 334] on span "Повідомлення" at bounding box center [90, 342] width 82 height 15
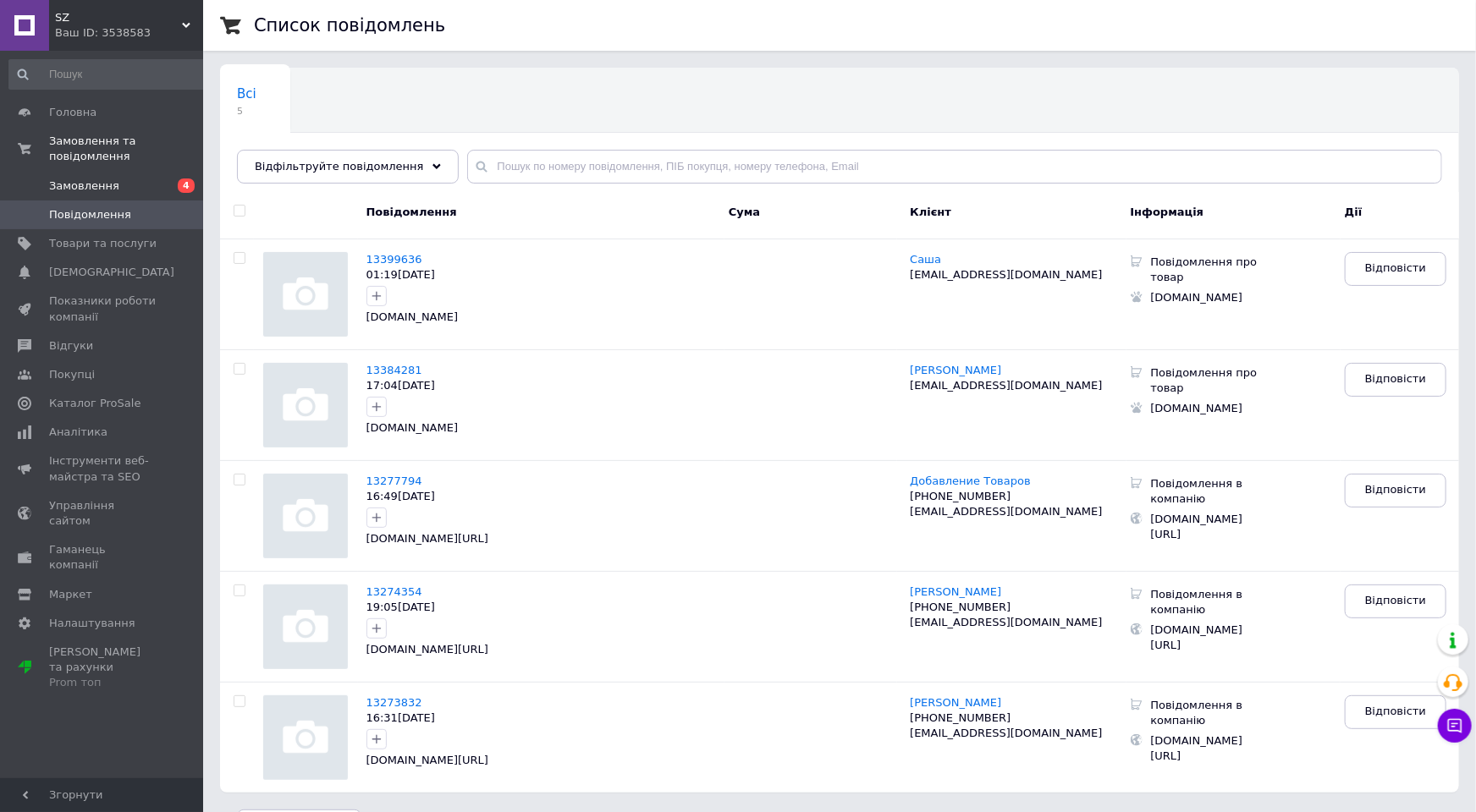
click at [111, 179] on span "Замовлення" at bounding box center [103, 187] width 107 height 15
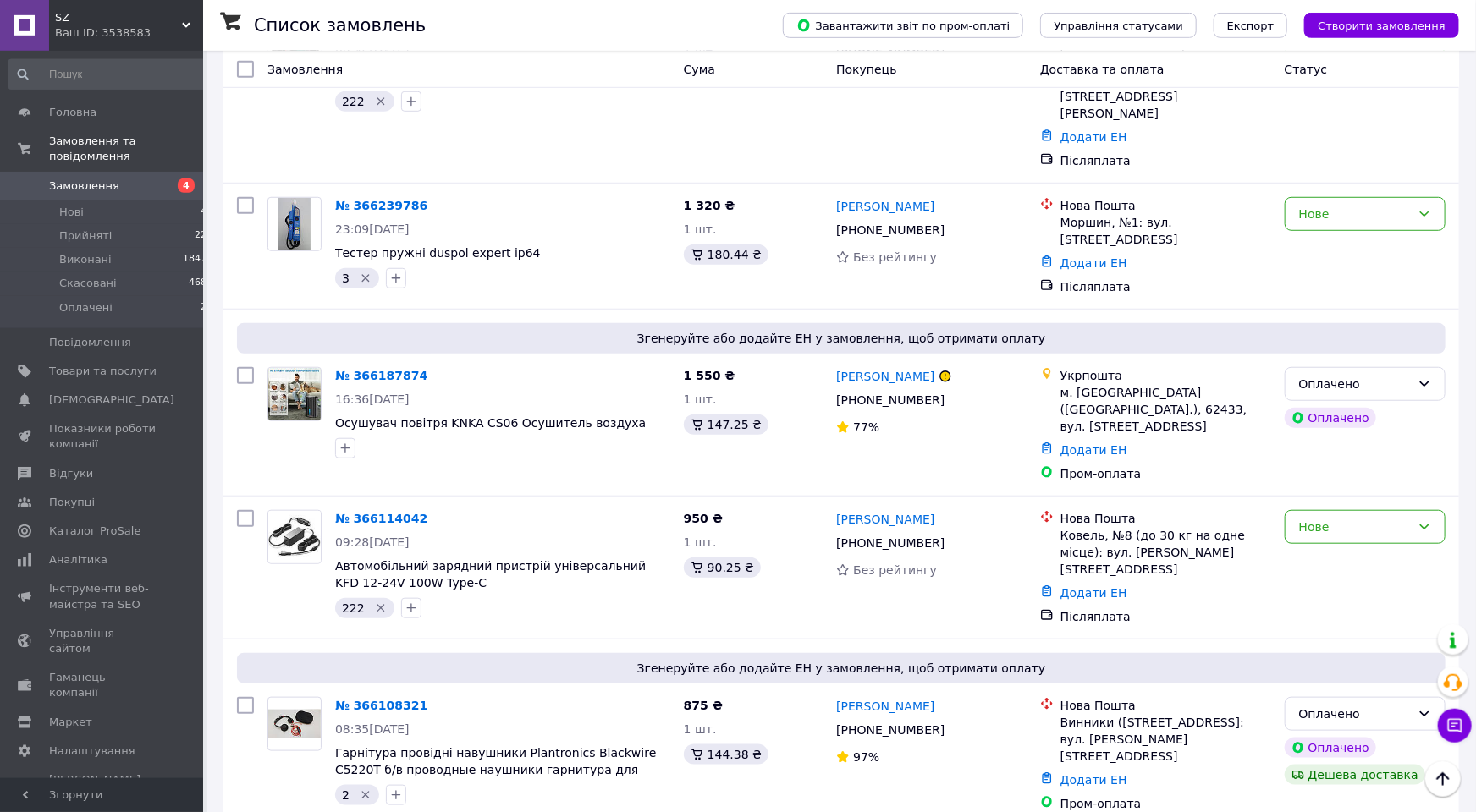
scroll to position [558, 0]
